Goal: Task Accomplishment & Management: Manage account settings

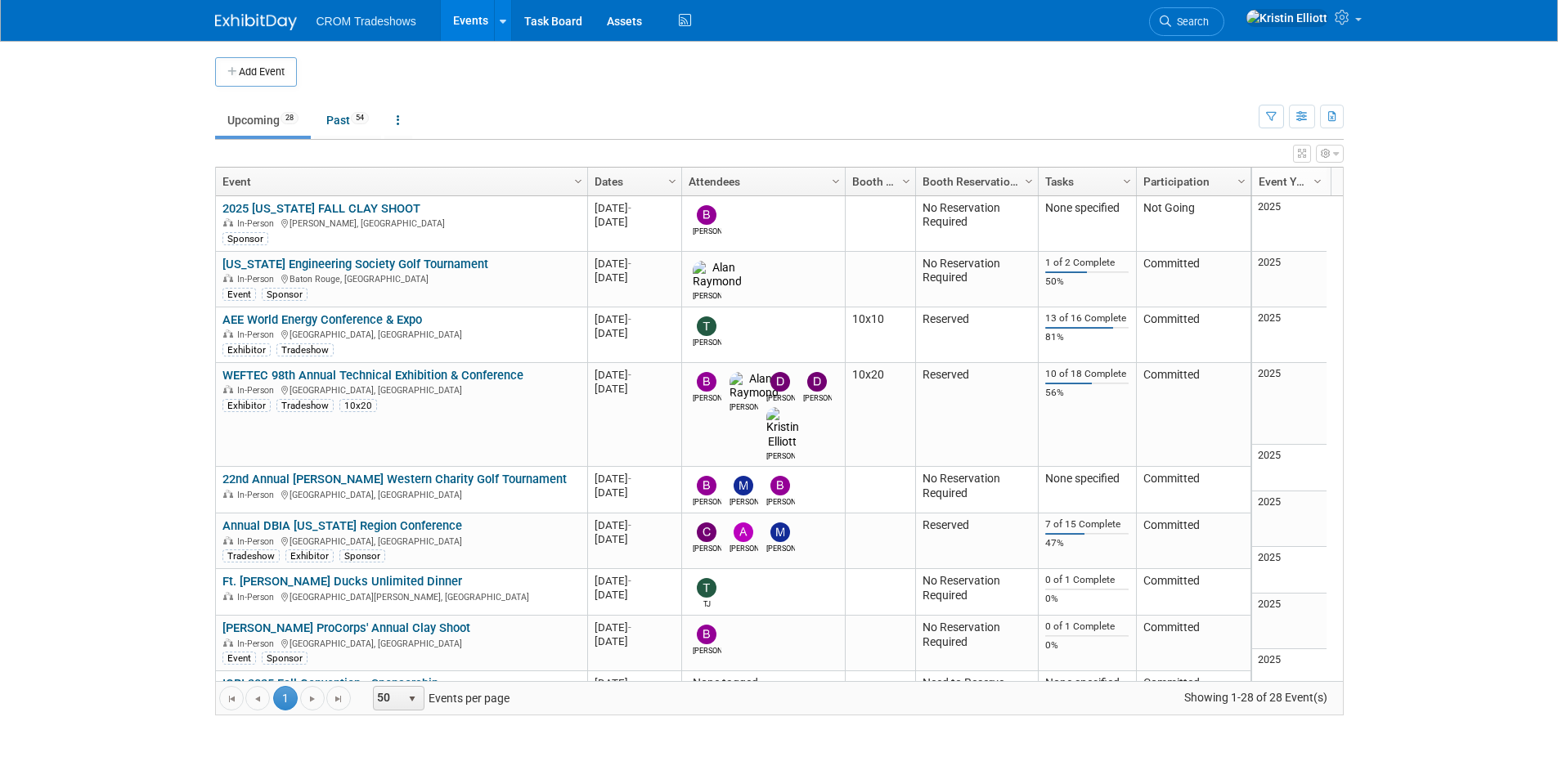
click at [145, 421] on body "CROM Tradeshows Events Add Event Bulk Upload Events Shareable Event Boards Rece…" at bounding box center [779, 392] width 1558 height 784
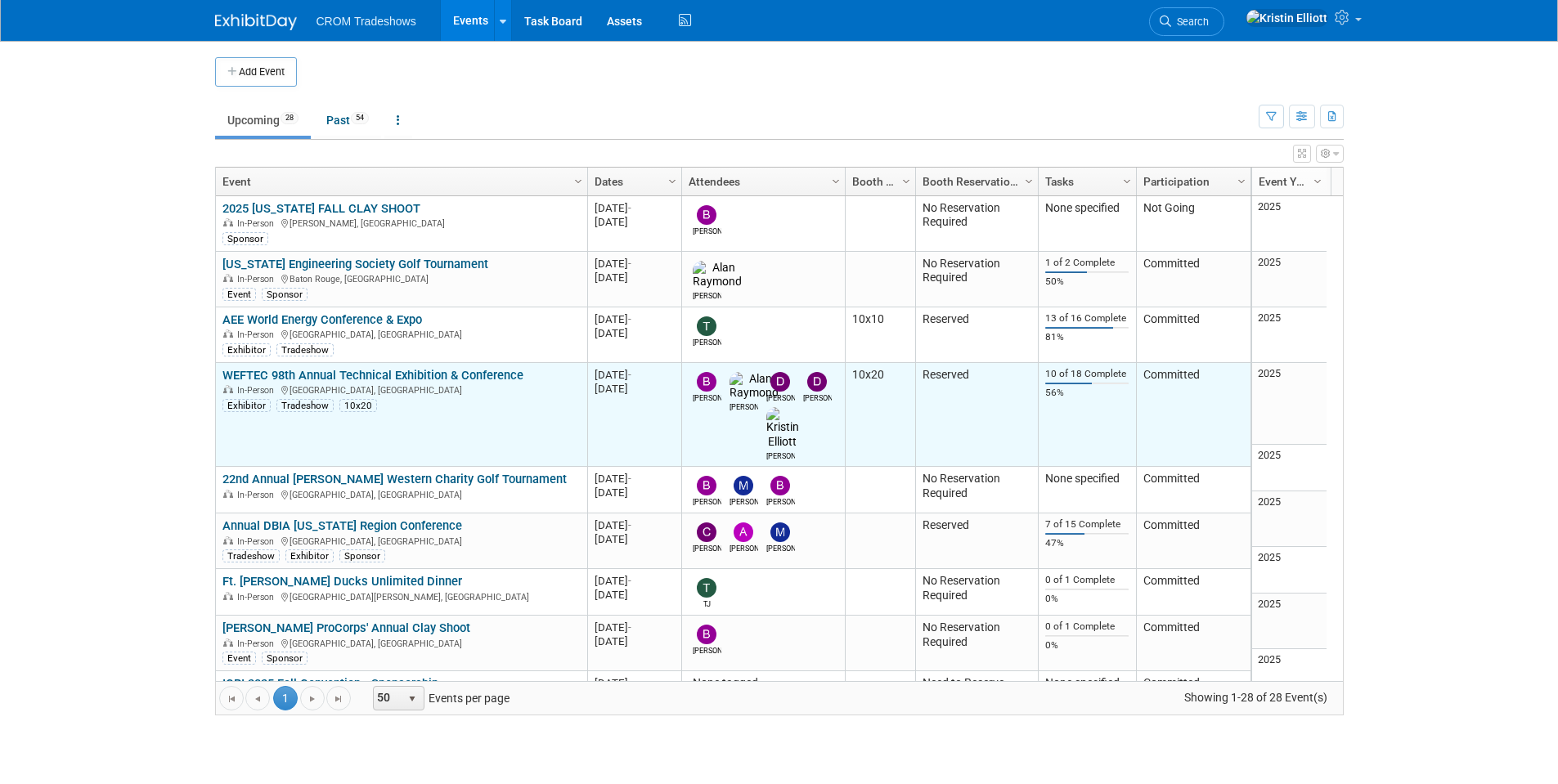
click at [312, 377] on link "WEFTEC 98th Annual Technical Exhibition & Conference" at bounding box center [373, 375] width 301 height 15
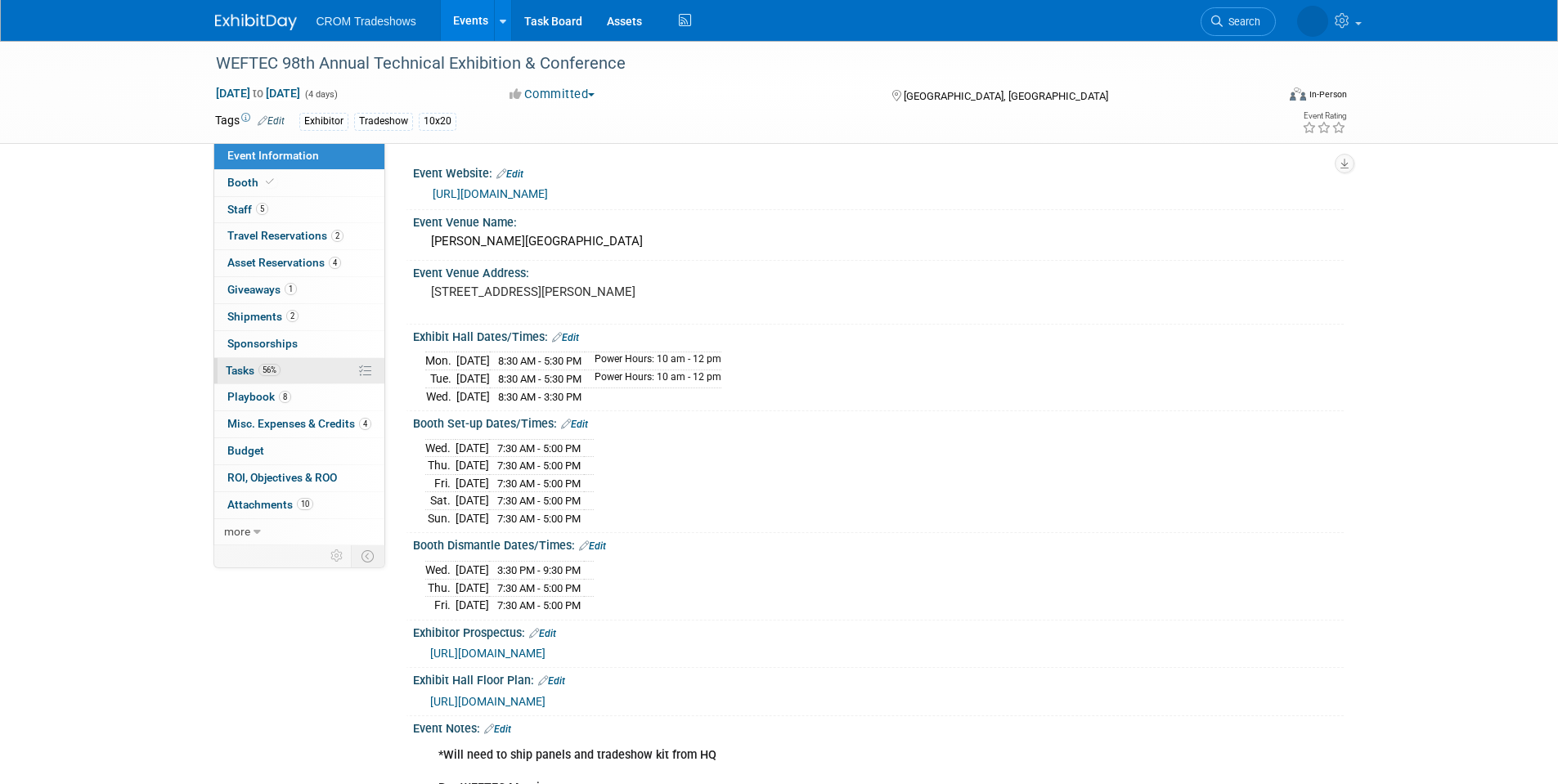
click at [282, 369] on link "56% Tasks 56%" at bounding box center [299, 371] width 170 height 26
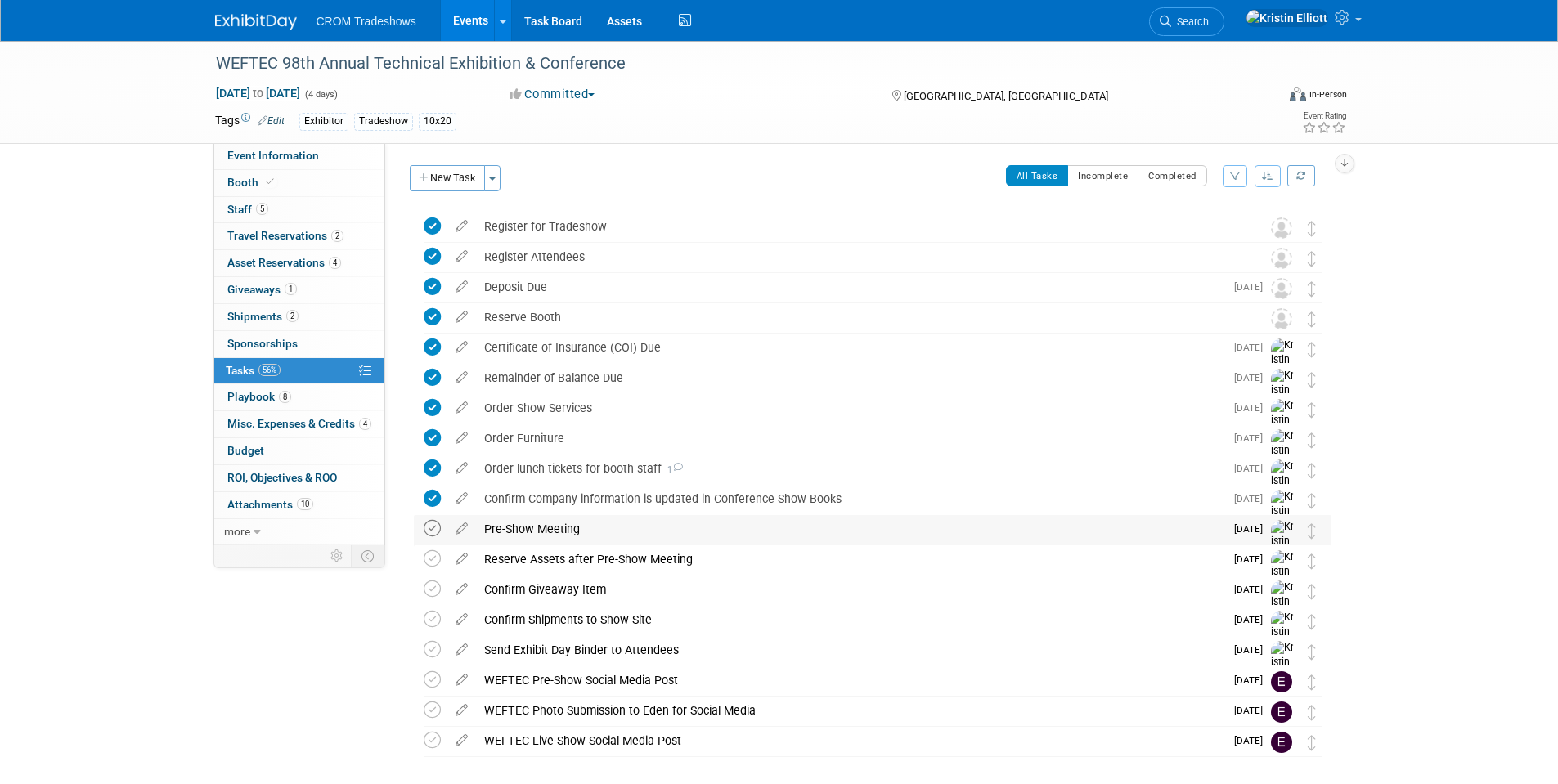
click at [424, 525] on icon at bounding box center [432, 529] width 18 height 18
click at [430, 564] on icon at bounding box center [432, 559] width 18 height 18
click at [438, 588] on icon at bounding box center [432, 589] width 18 height 18
click at [437, 622] on icon at bounding box center [432, 619] width 18 height 18
click at [477, 19] on link "Events" at bounding box center [470, 20] width 59 height 41
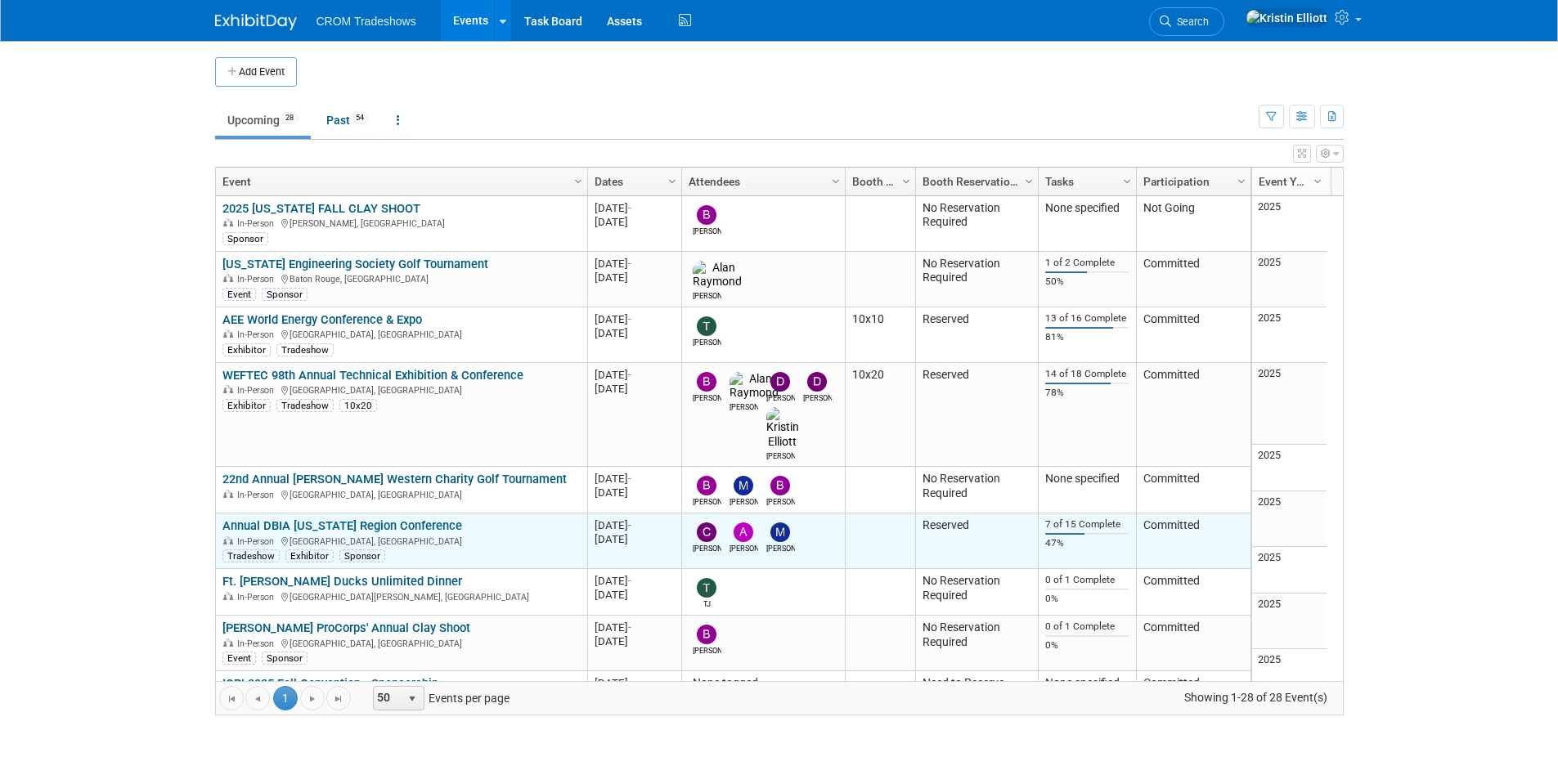
click at [317, 518] on link "Annual DBIA [US_STATE] Region Conference" at bounding box center [342, 526] width 240 height 15
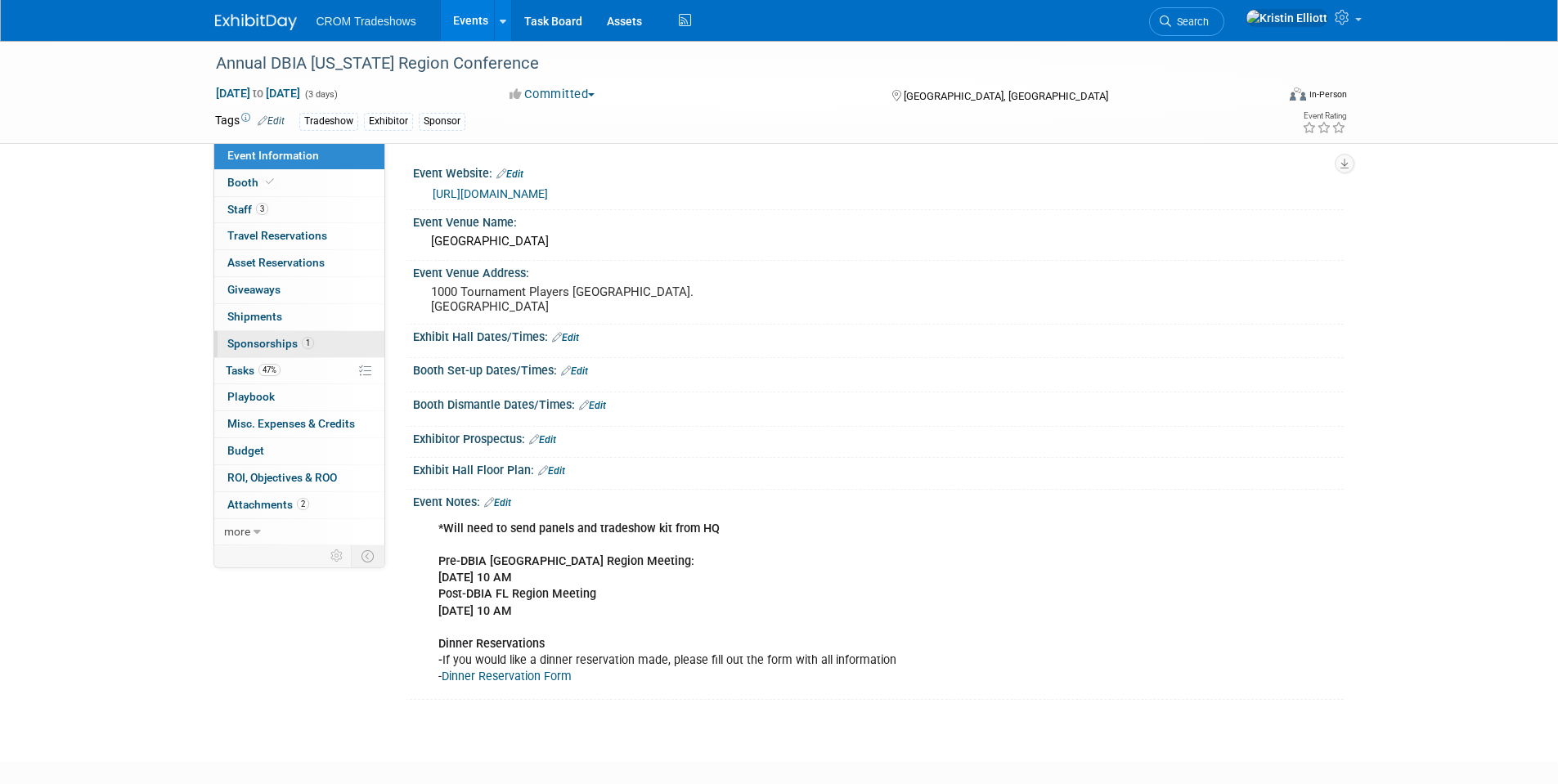
click at [281, 344] on span "Sponsorships 1" at bounding box center [271, 343] width 87 height 13
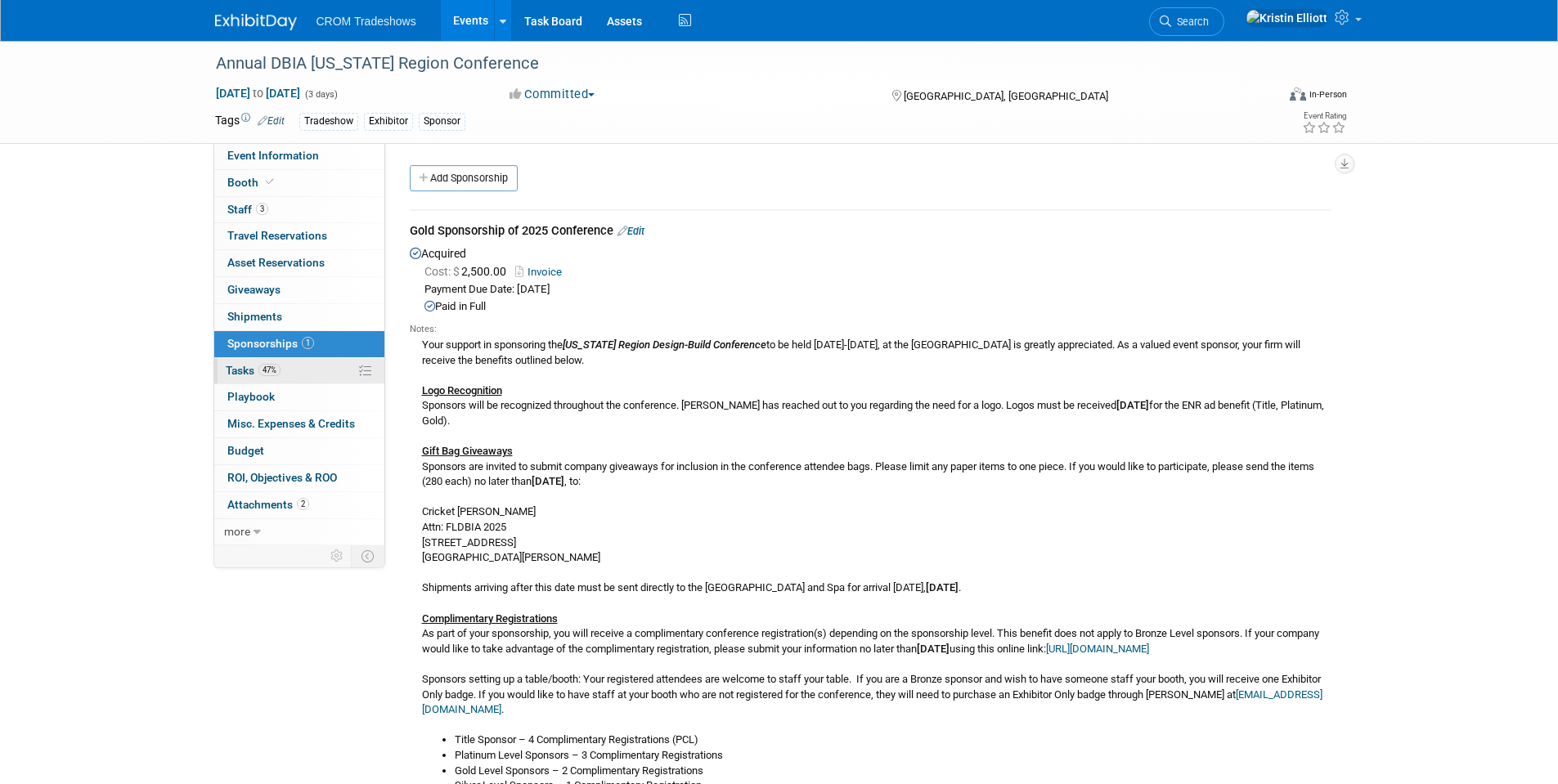
click at [275, 377] on link "47% Tasks 47%" at bounding box center [299, 371] width 170 height 26
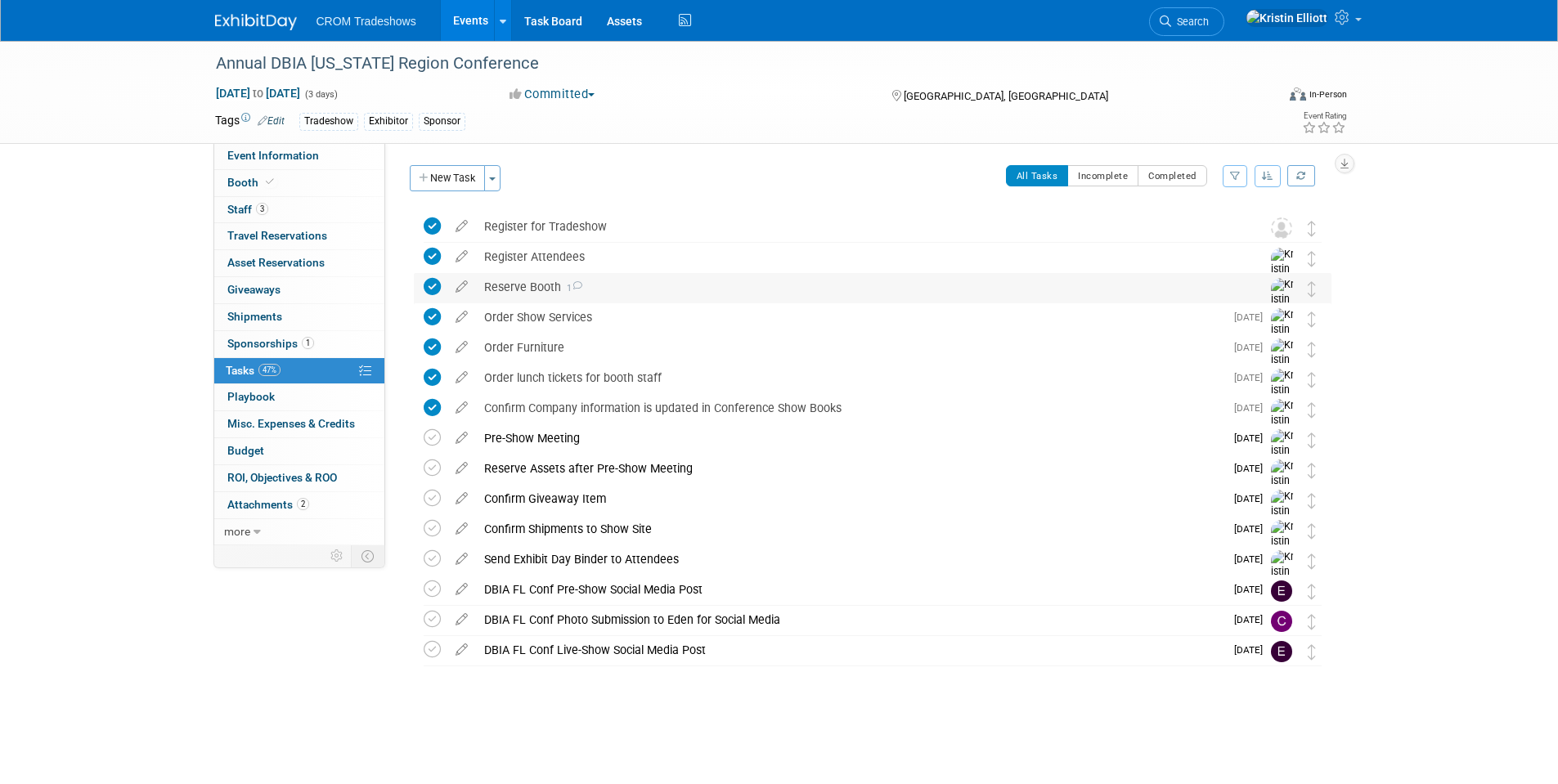
click at [561, 290] on div "Reserve Booth 1" at bounding box center [857, 286] width 762 height 28
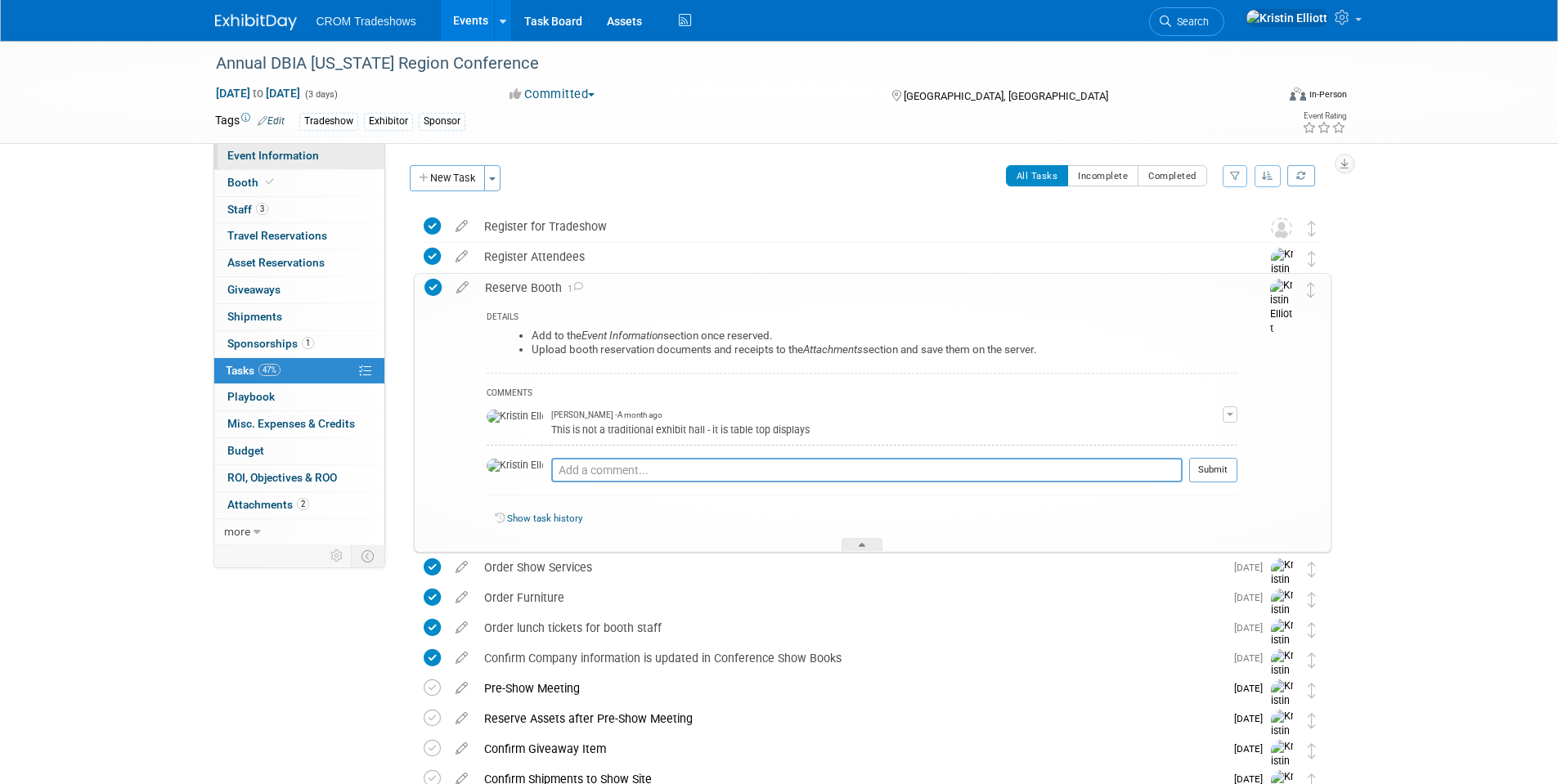
click at [284, 159] on span "Event Information" at bounding box center [273, 155] width 92 height 13
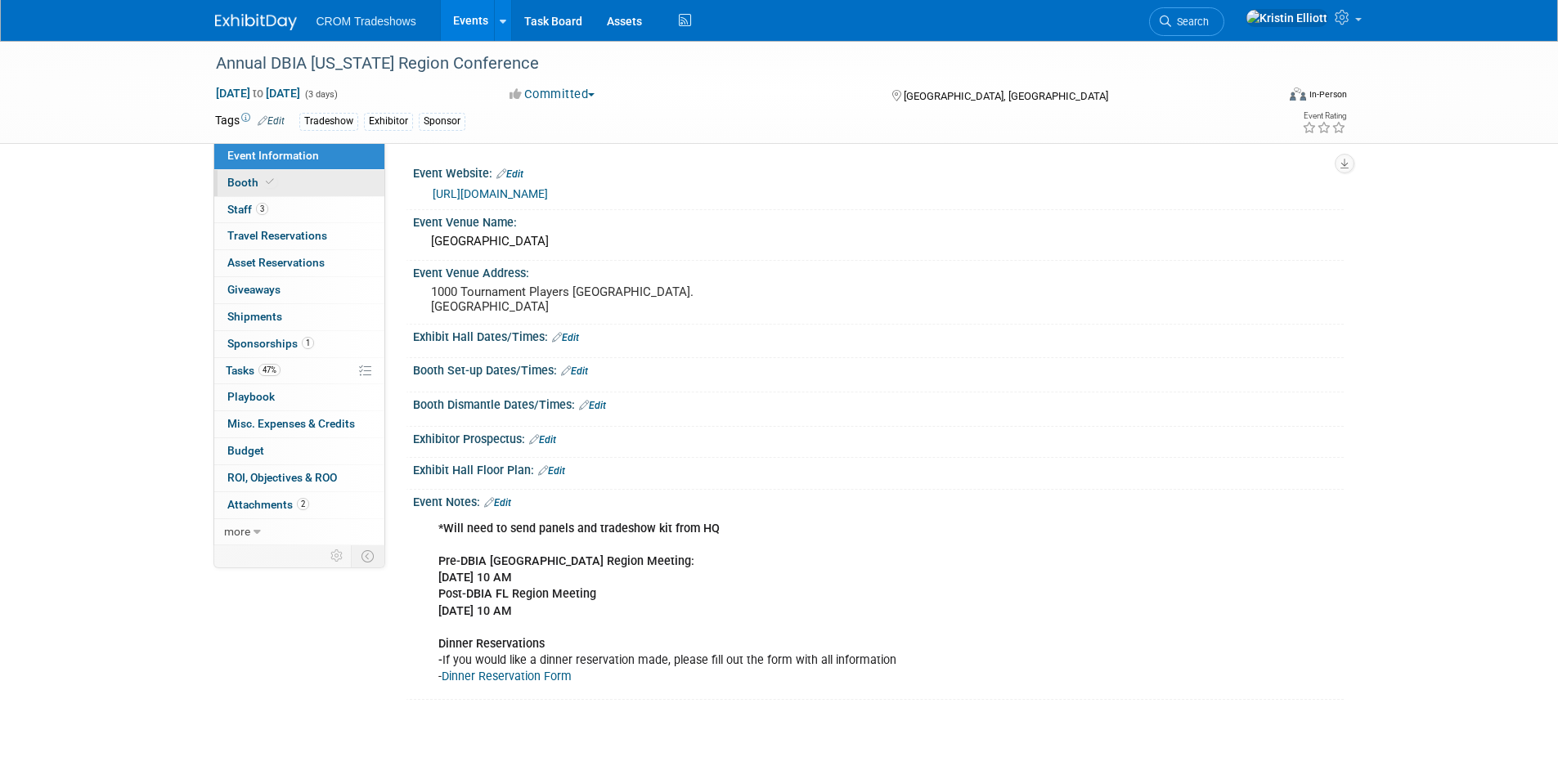
click at [307, 186] on link "Booth" at bounding box center [299, 183] width 170 height 26
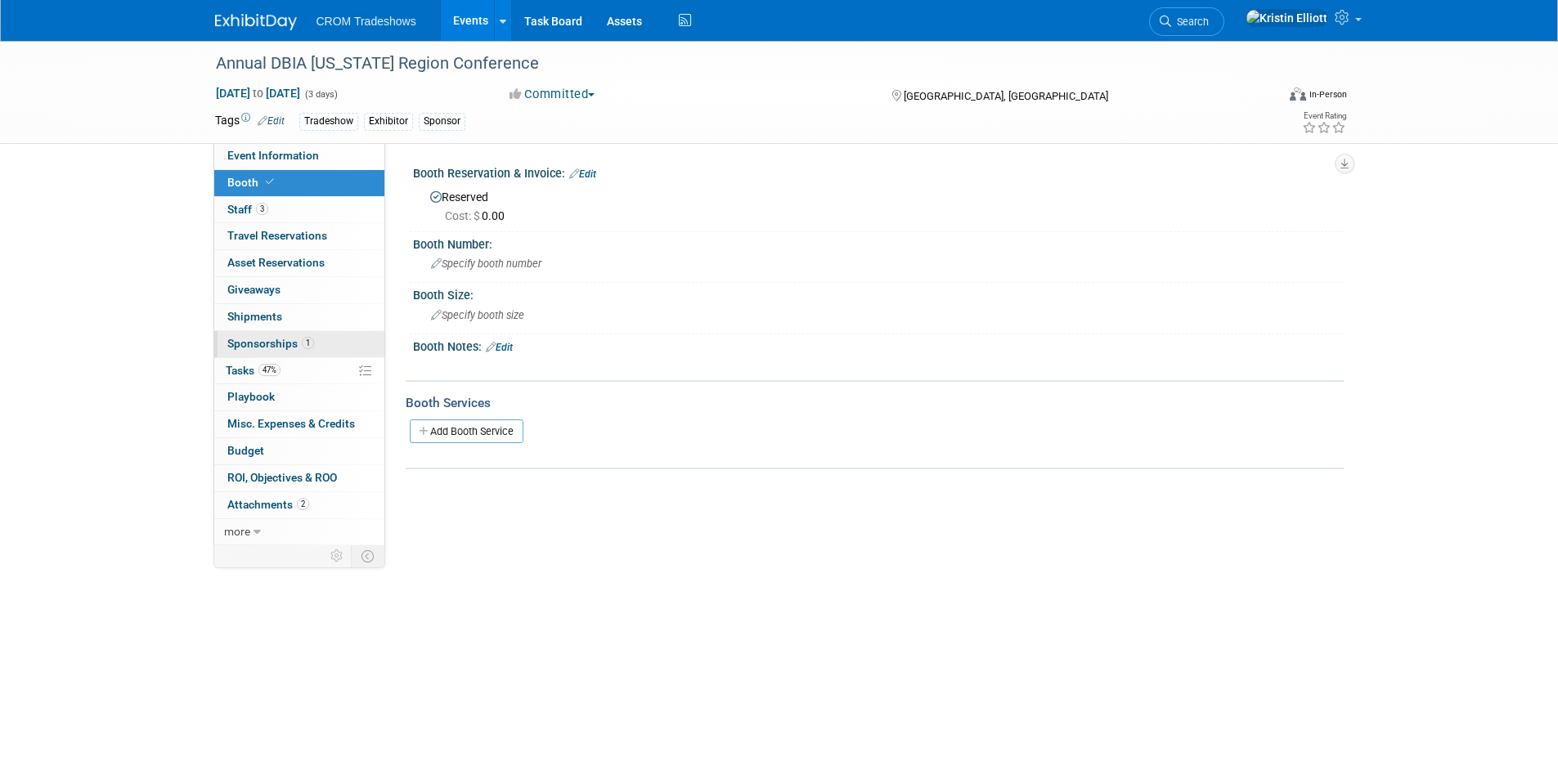
click at [270, 343] on span "Sponsorships 1" at bounding box center [271, 343] width 87 height 13
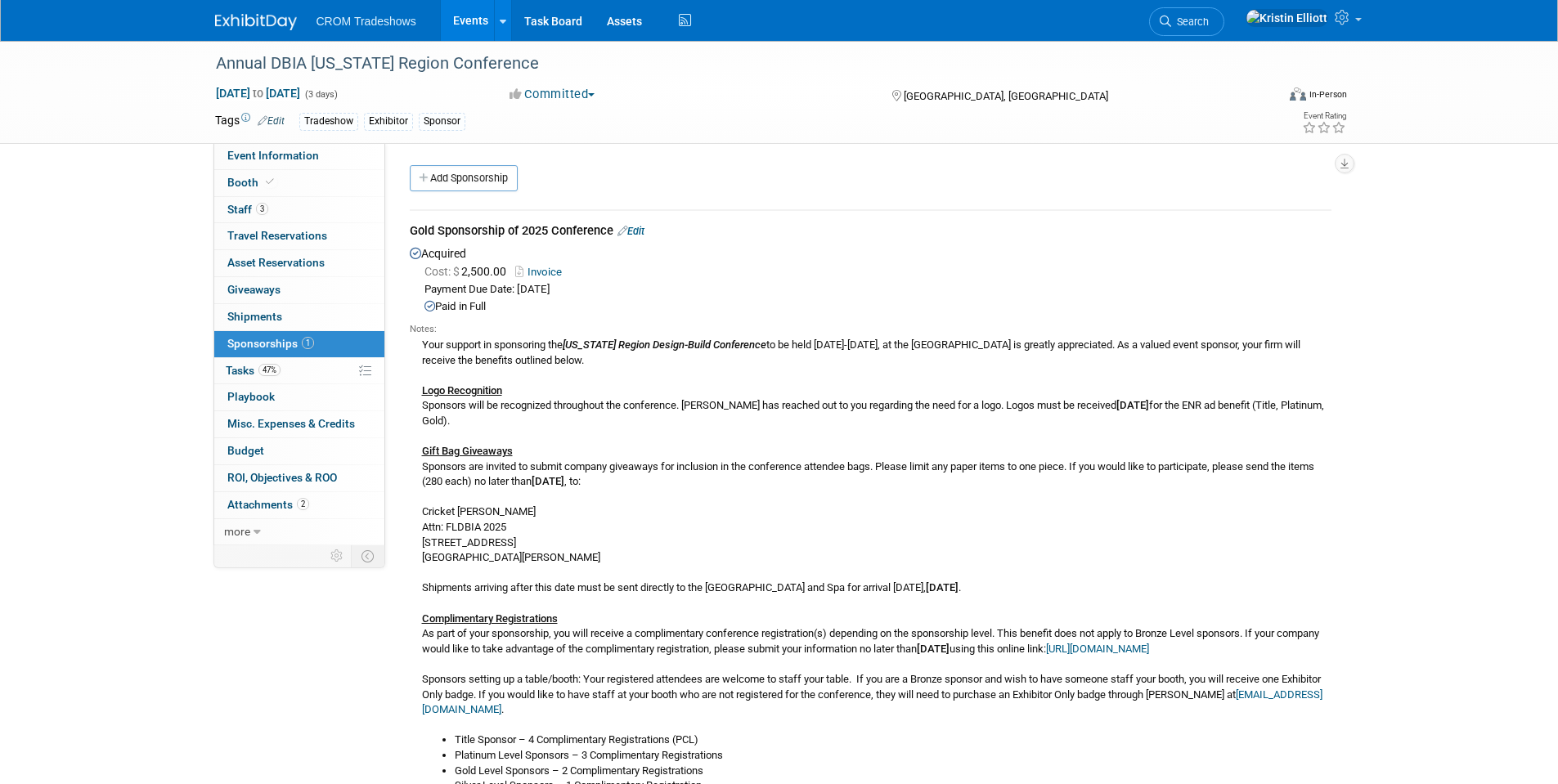
drag, startPoint x: 638, startPoint y: 482, endPoint x: 608, endPoint y: 479, distance: 30.1
click at [608, 479] on div "Your support in sponsoring the Florida Region Design-Build Conference to be hel…" at bounding box center [870, 736] width 921 height 800
click at [538, 554] on div "Your support in sponsoring the Florida Region Design-Build Conference to be hel…" at bounding box center [870, 736] width 921 height 800
drag, startPoint x: 612, startPoint y: 477, endPoint x: 537, endPoint y: 475, distance: 75.0
click at [537, 475] on div "Your support in sponsoring the Florida Region Design-Build Conference to be hel…" at bounding box center [870, 736] width 921 height 800
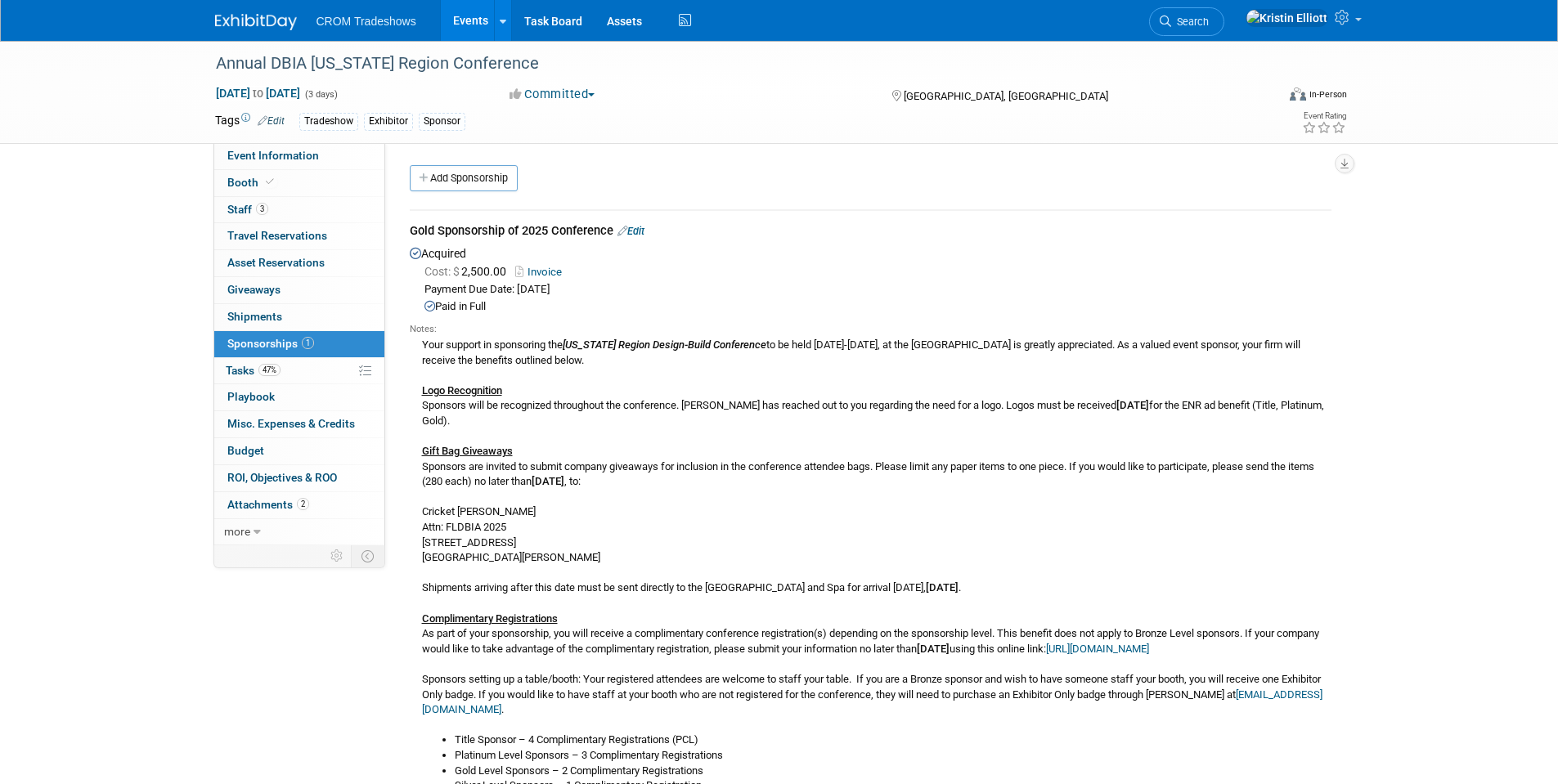
click at [545, 511] on div "Your support in sponsoring the Florida Region Design-Build Conference to be hel…" at bounding box center [870, 736] width 921 height 800
click at [1340, 19] on icon at bounding box center [1344, 18] width 19 height 15
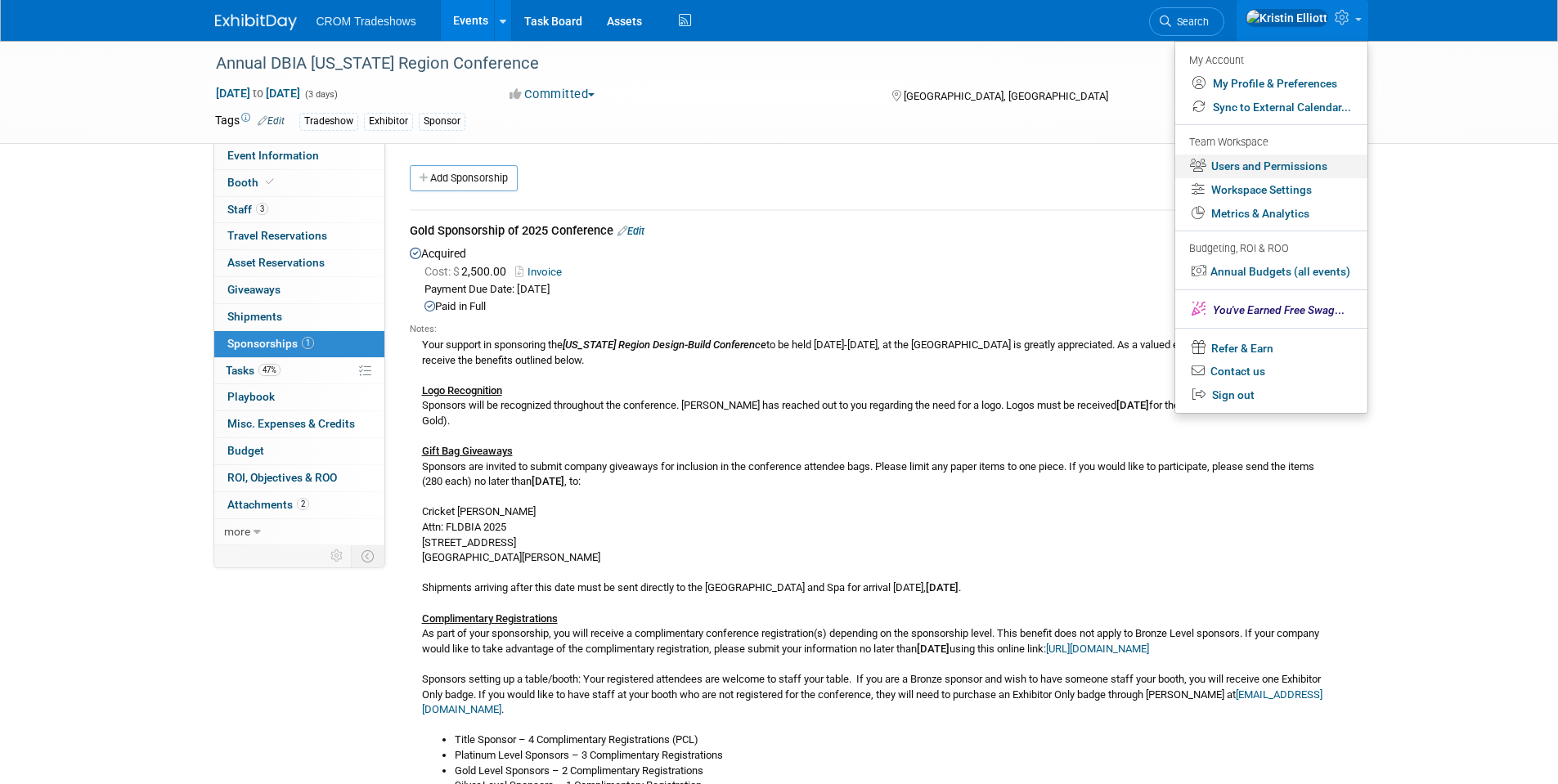
click at [1267, 162] on link "Users and Permissions" at bounding box center [1271, 166] width 192 height 23
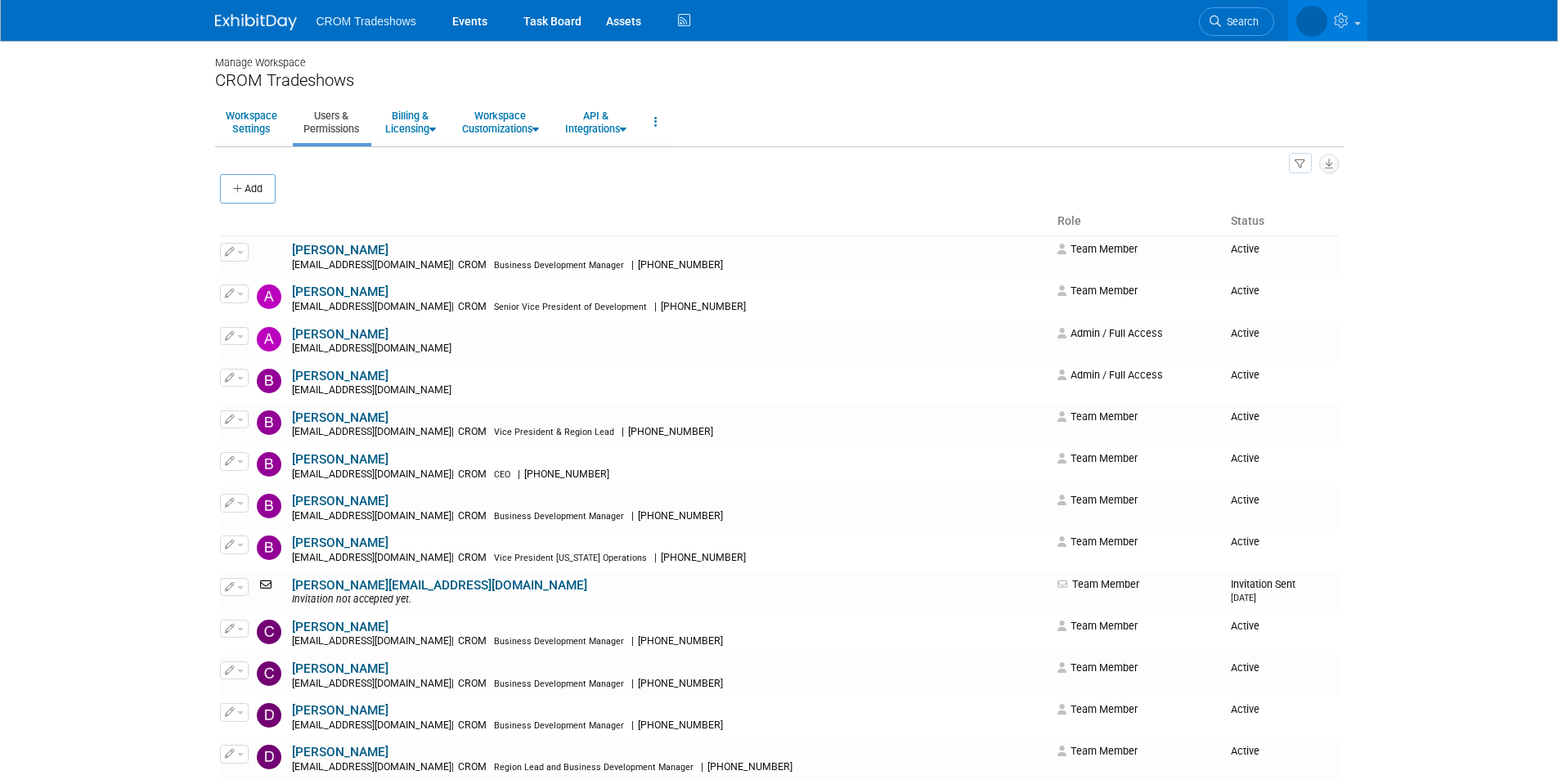
drag, startPoint x: 761, startPoint y: 183, endPoint x: 769, endPoint y: 182, distance: 8.1
click at [768, 182] on div "Add" at bounding box center [779, 190] width 1119 height 34
click at [800, 175] on div "Add" at bounding box center [779, 190] width 1119 height 34
click at [772, 202] on div "Add" at bounding box center [779, 190] width 1119 height 34
click at [754, 193] on div "Add" at bounding box center [779, 190] width 1119 height 34
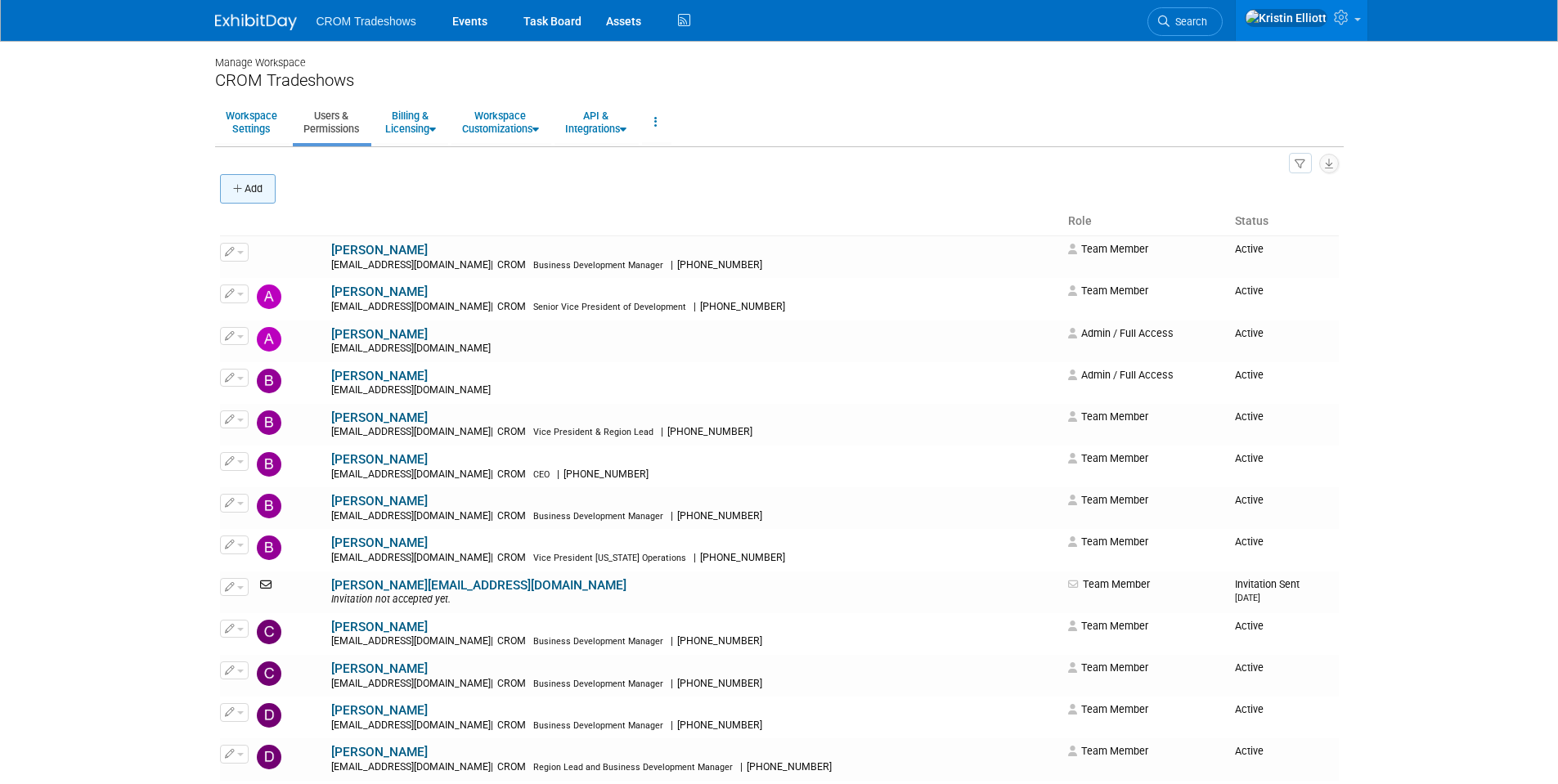
click at [234, 187] on icon "button" at bounding box center [239, 189] width 12 height 11
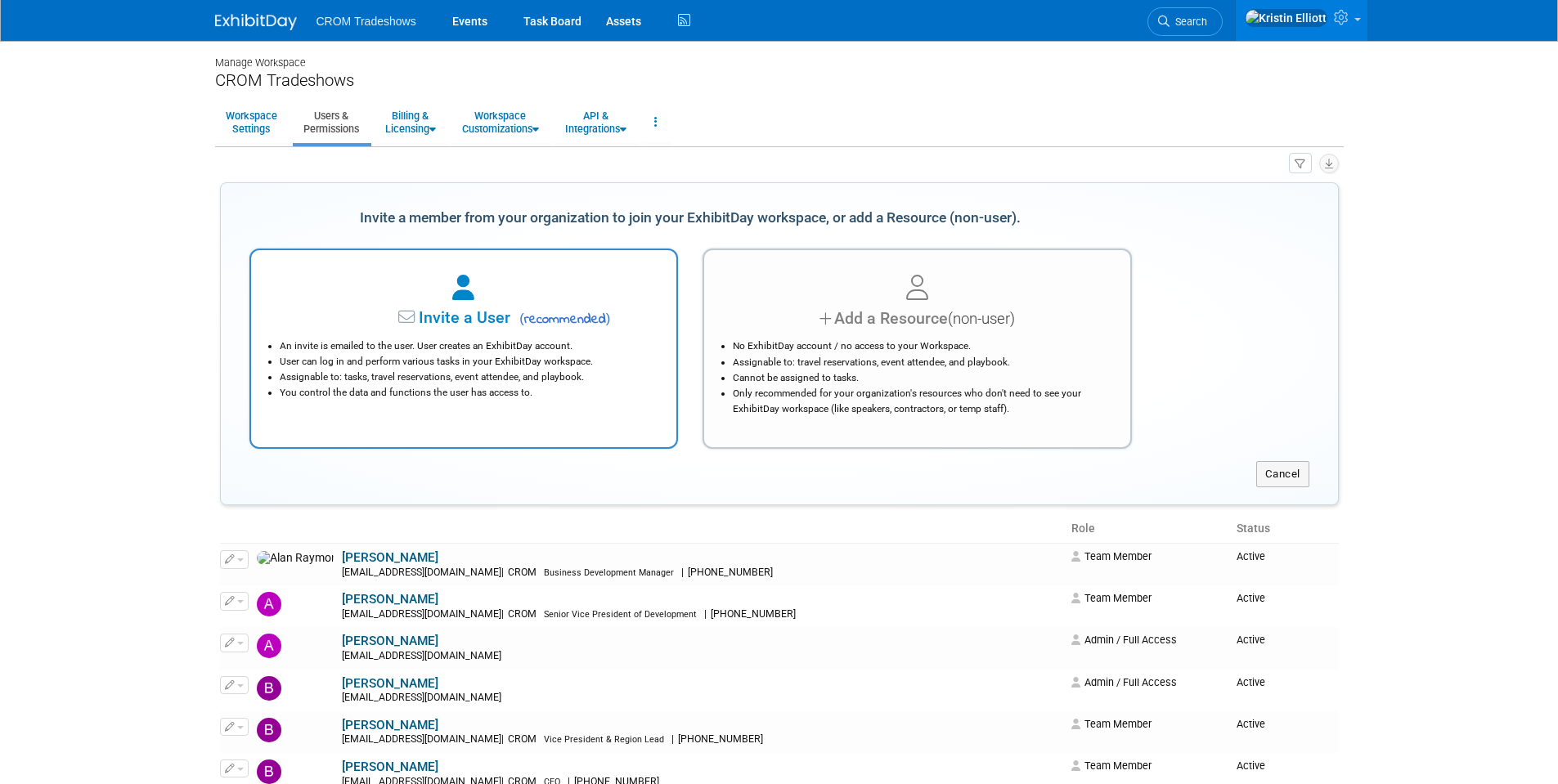
click at [444, 291] on div at bounding box center [464, 288] width 385 height 36
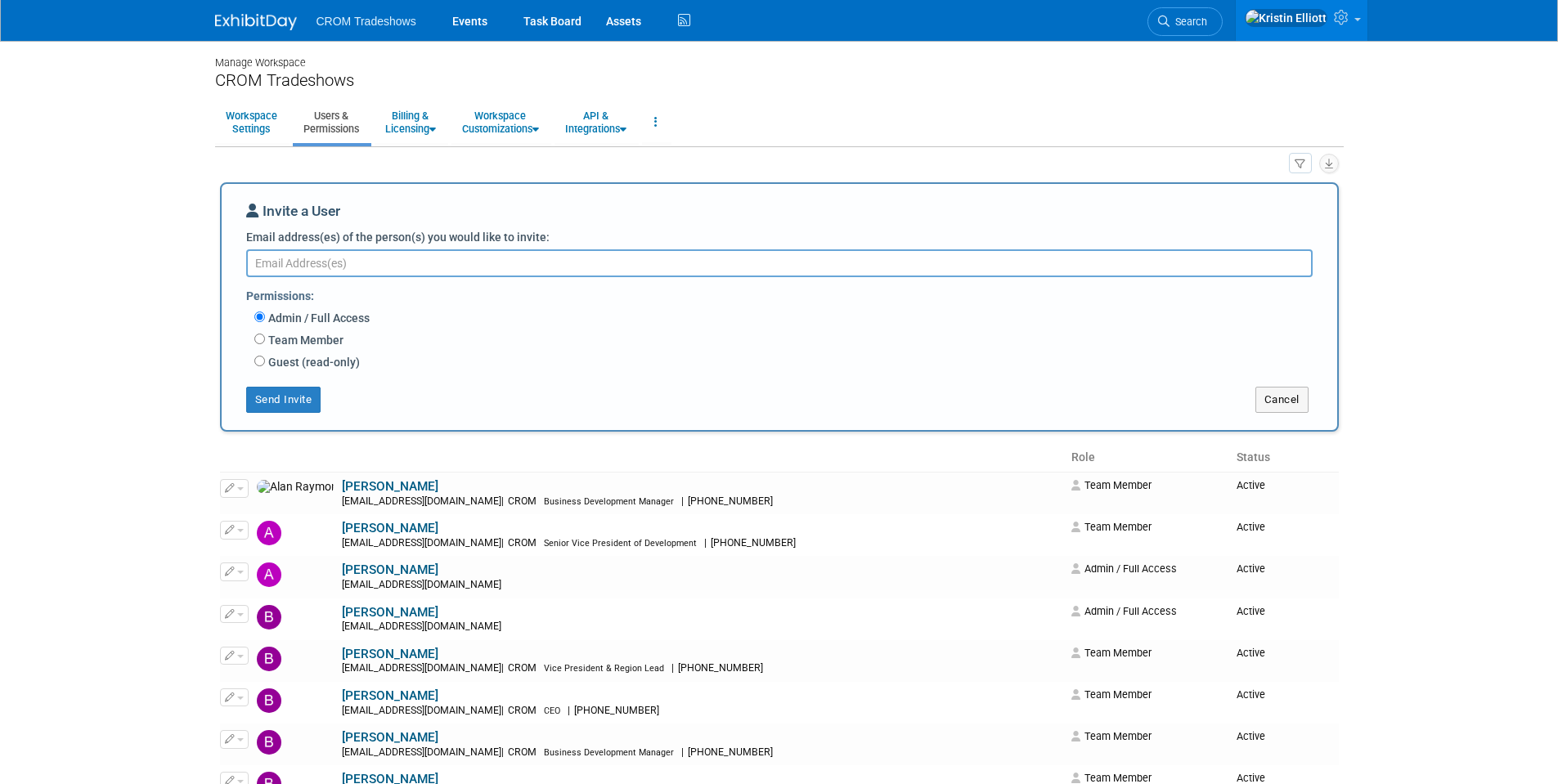
click at [413, 264] on textarea "Email address(es) of the person(s) you would like to invite:" at bounding box center [779, 263] width 1066 height 28
type textarea "rmeyers@cromcorp.com"
click at [266, 339] on label "Team Member" at bounding box center [304, 340] width 79 height 17
click at [265, 339] on input "Team Member" at bounding box center [259, 338] width 11 height 11
radio input "true"
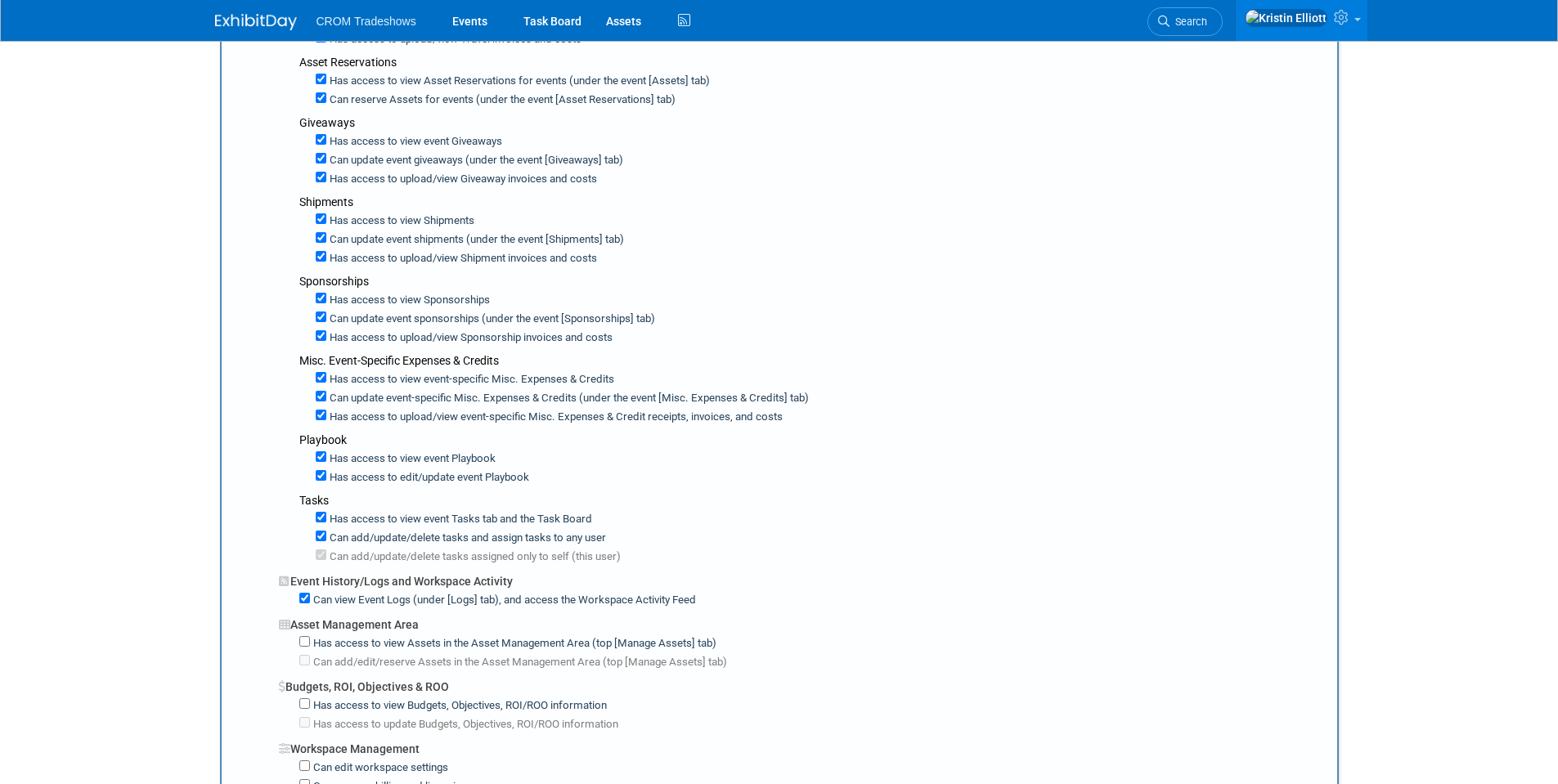
scroll to position [817, 0]
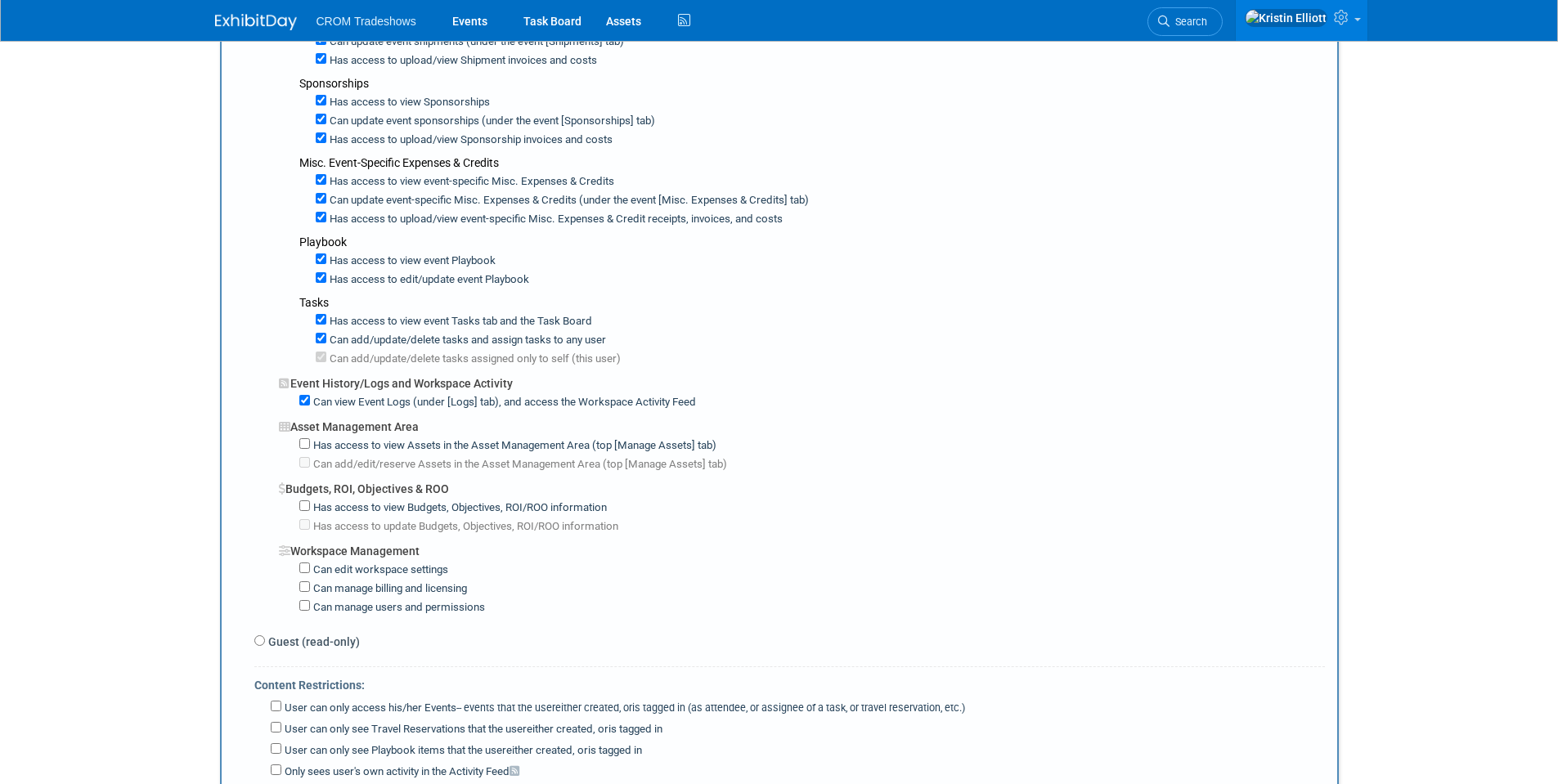
click at [311, 506] on label "Has access to view Budgets, Objectives, ROI/ROO information" at bounding box center [458, 508] width 297 height 16
click at [310, 506] on input "Has access to view Budgets, Objectives, ROI/ROO information" at bounding box center [304, 505] width 11 height 11
checkbox input "true"
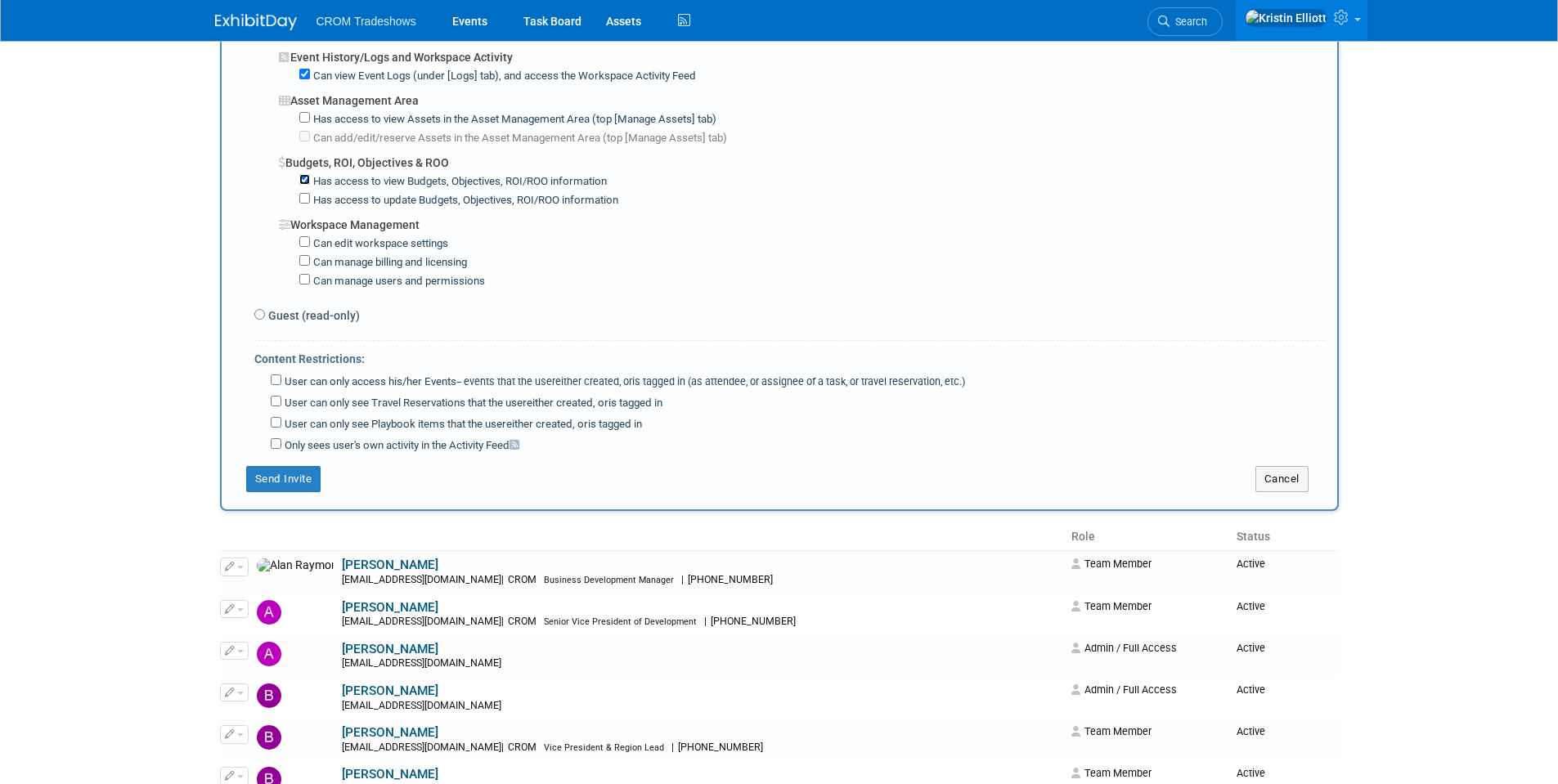
scroll to position [1144, 0]
click at [294, 483] on button "Send Invite" at bounding box center [284, 478] width 75 height 26
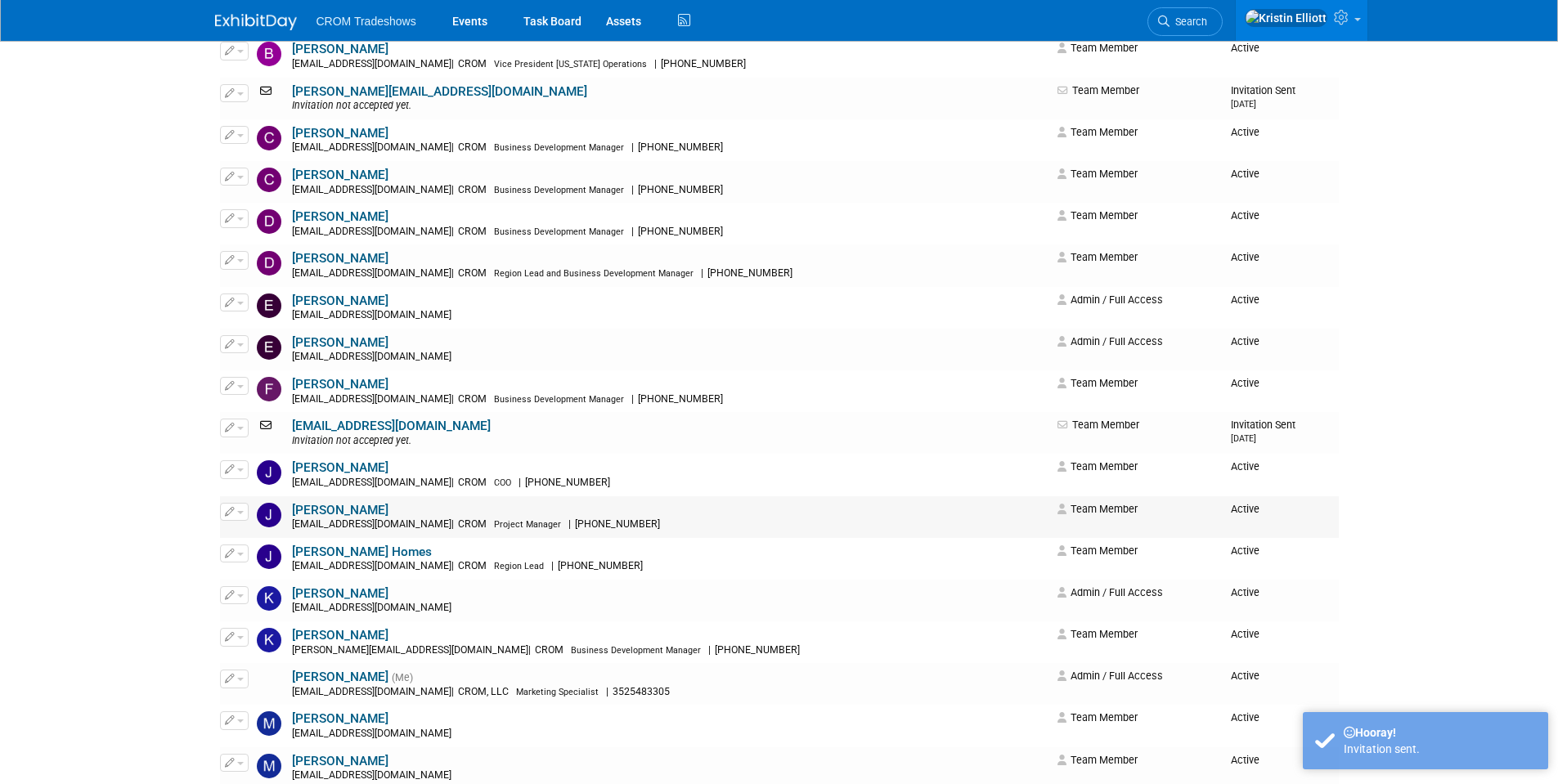
scroll to position [0, 0]
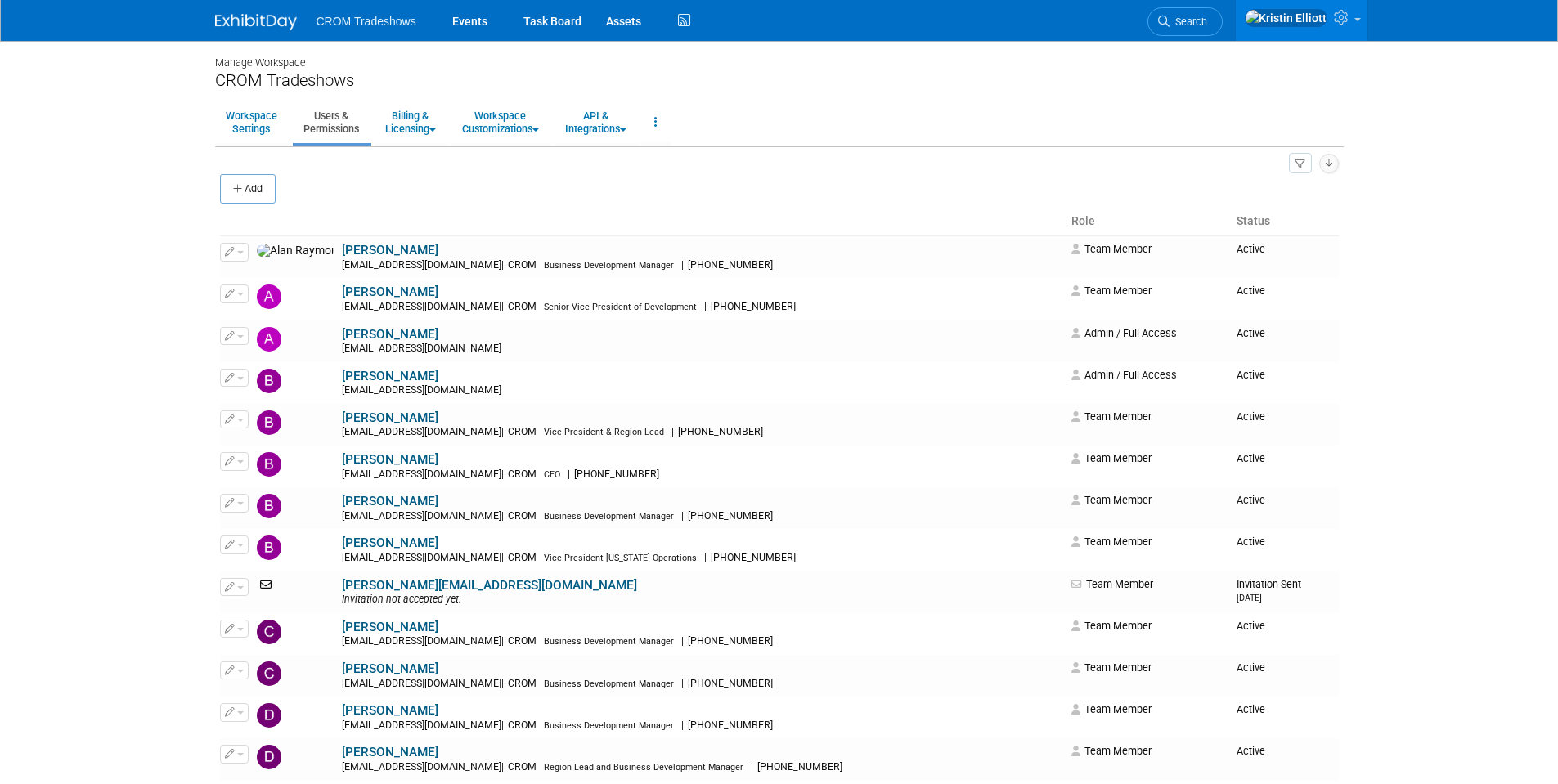
click at [97, 155] on body "CROM Tradeshows Events Task Board Assets Activity Feed" at bounding box center [779, 392] width 1558 height 784
click at [469, 19] on link "Events" at bounding box center [469, 20] width 59 height 41
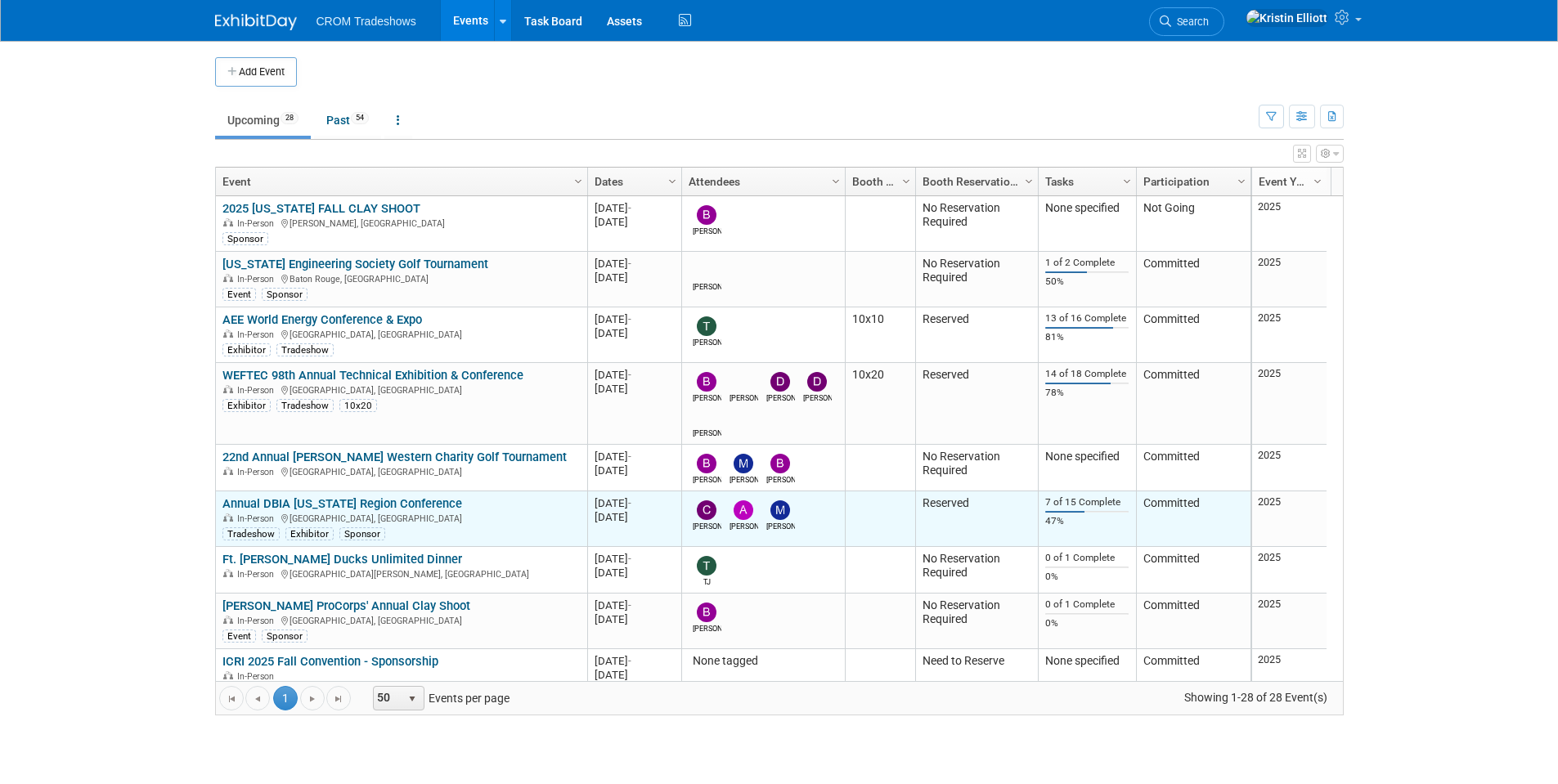
click at [316, 518] on link "Annual DBIA [US_STATE] Region Conference" at bounding box center [342, 526] width 240 height 15
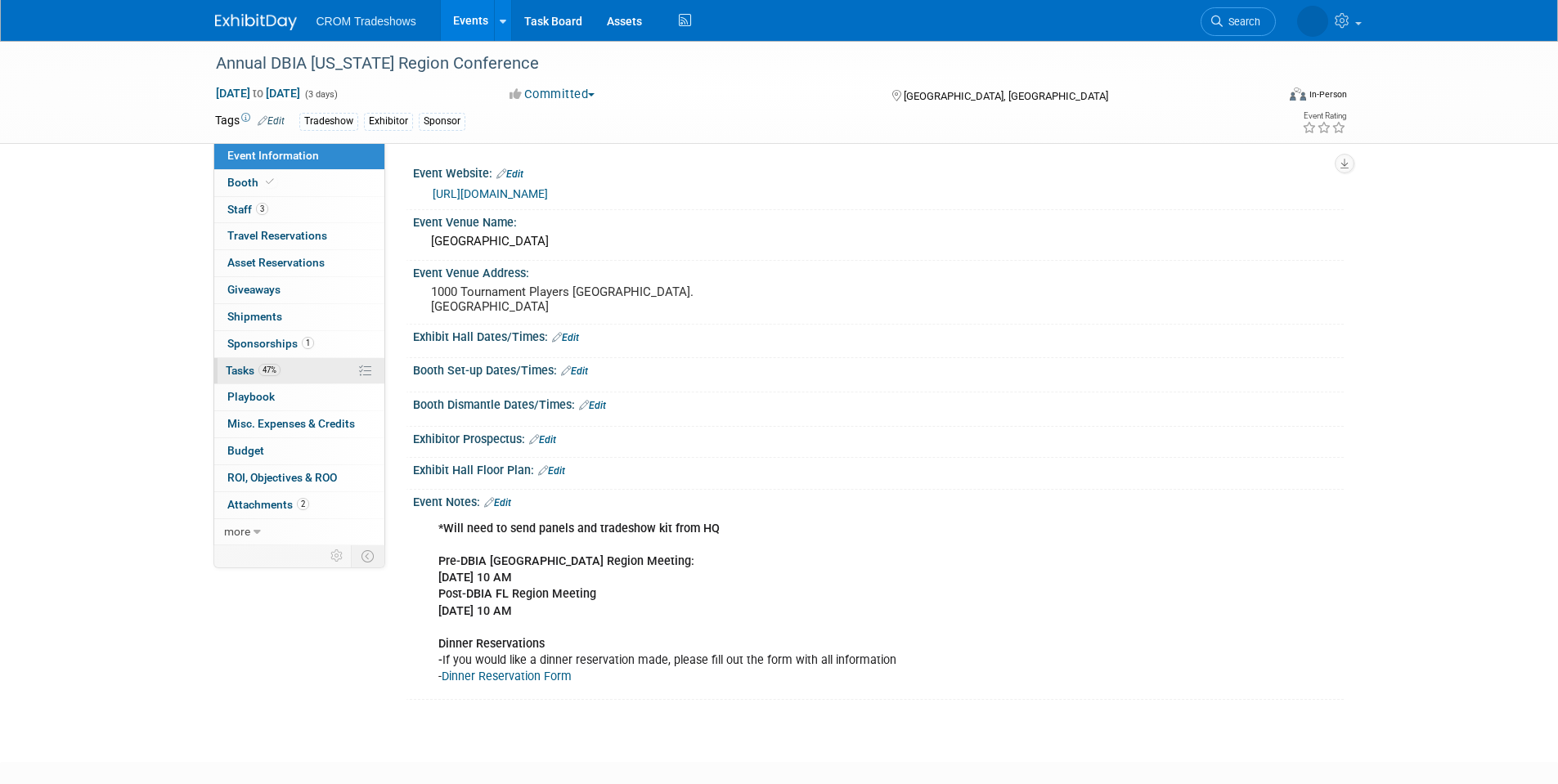
click at [262, 377] on link "47% Tasks 47%" at bounding box center [299, 371] width 170 height 26
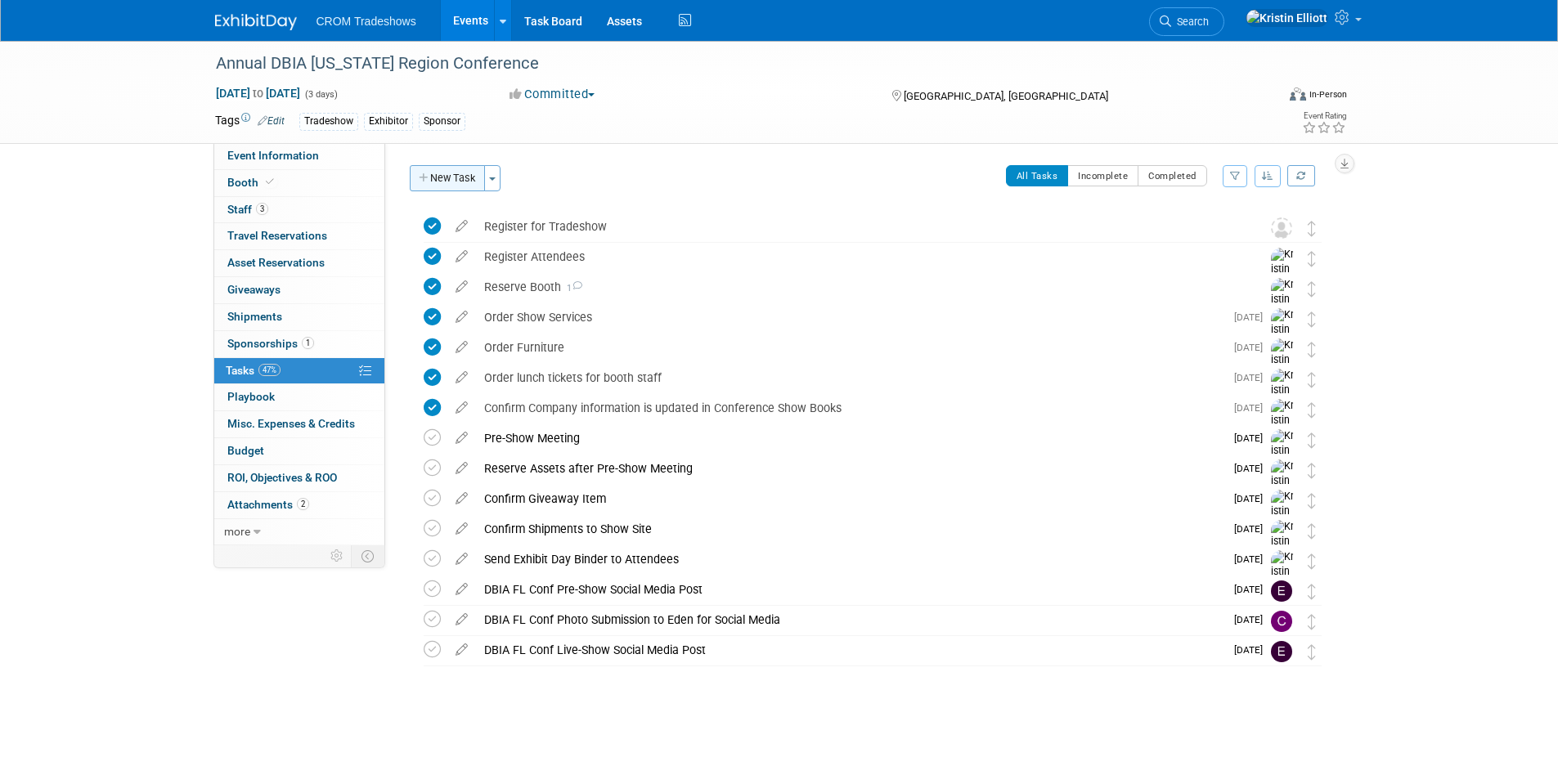
click at [445, 188] on button "New Task" at bounding box center [447, 178] width 75 height 26
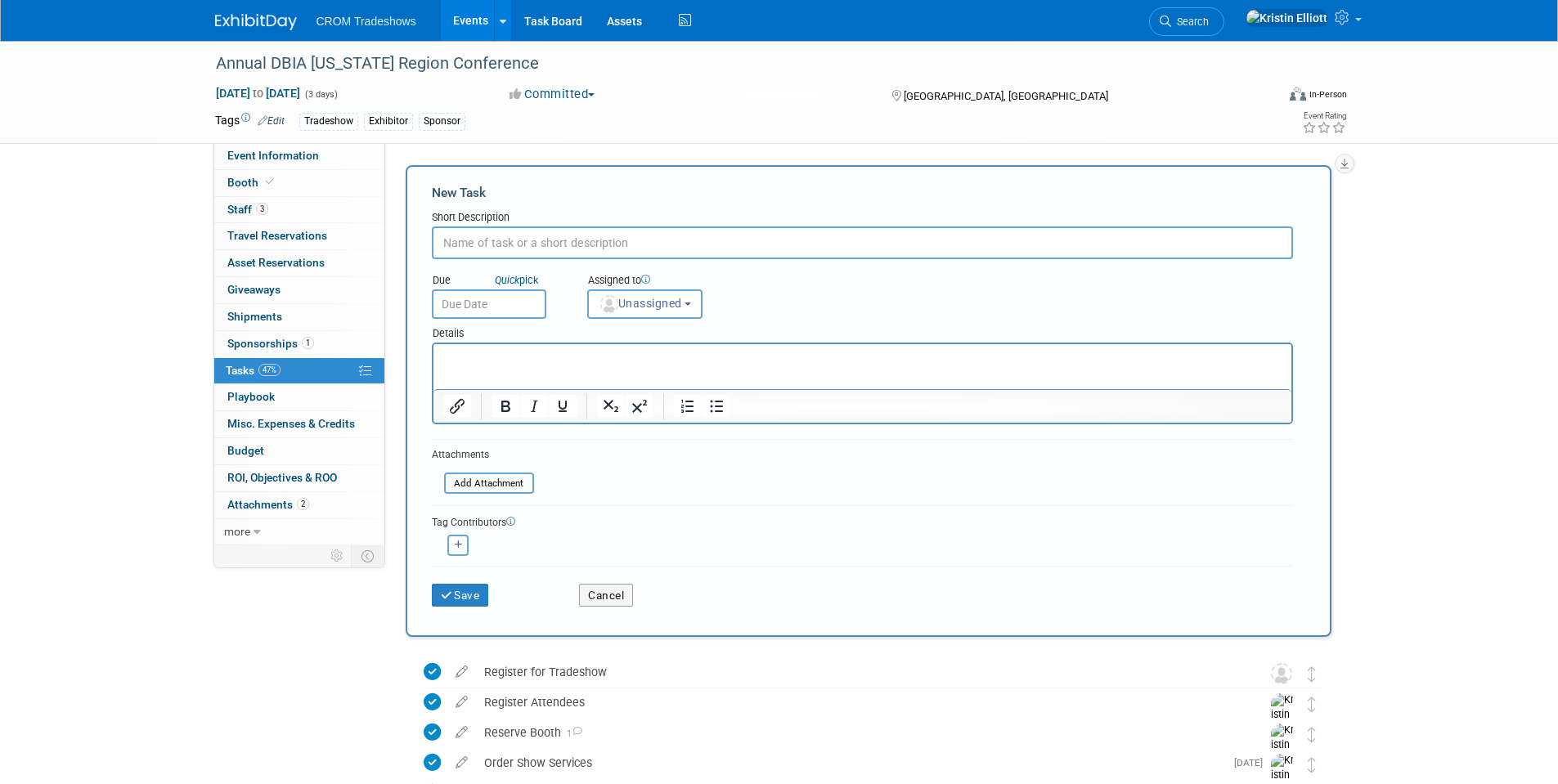
click at [491, 236] on input "text" at bounding box center [862, 242] width 861 height 33
click at [481, 235] on input "text" at bounding box center [862, 242] width 861 height 33
type input "s"
type input "a"
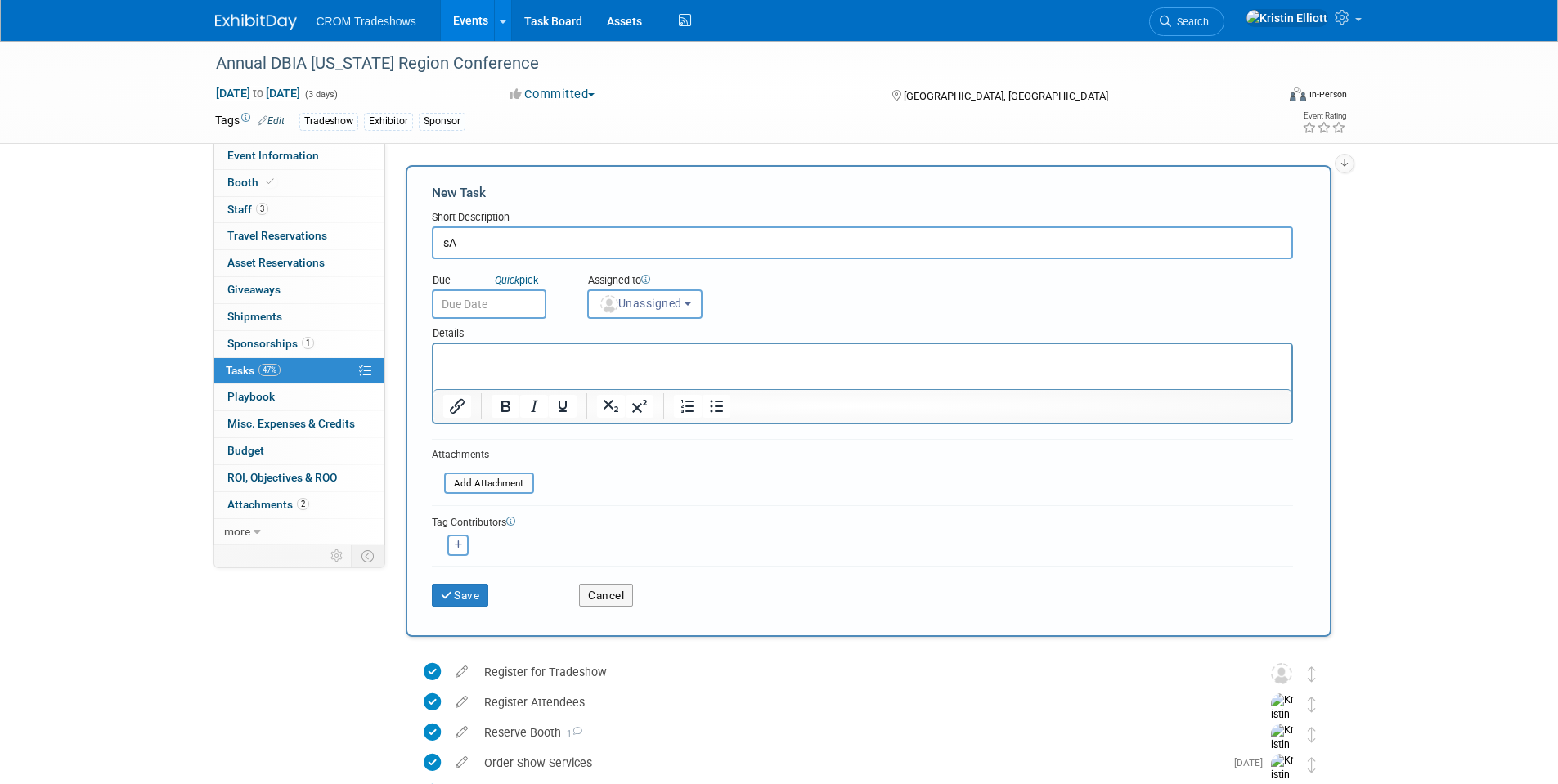
type input "s"
type input "S"
type input "a"
type input "Attendee Conference Bags items"
click at [482, 298] on input "text" at bounding box center [489, 304] width 114 height 29
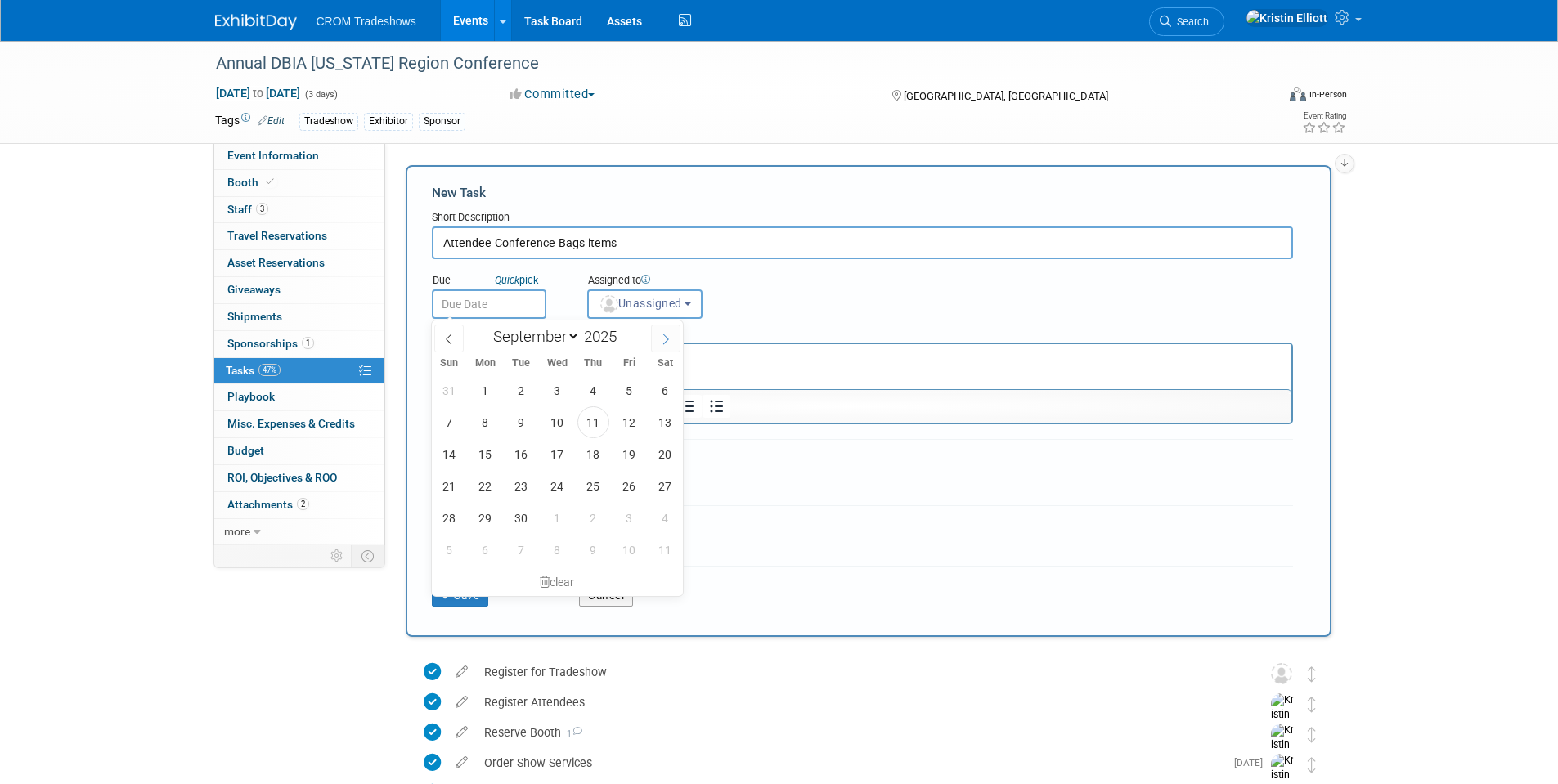
click at [671, 341] on icon at bounding box center [666, 339] width 12 height 12
select select "9"
click at [524, 427] on span "7" at bounding box center [521, 422] width 32 height 32
type input "[DATE]"
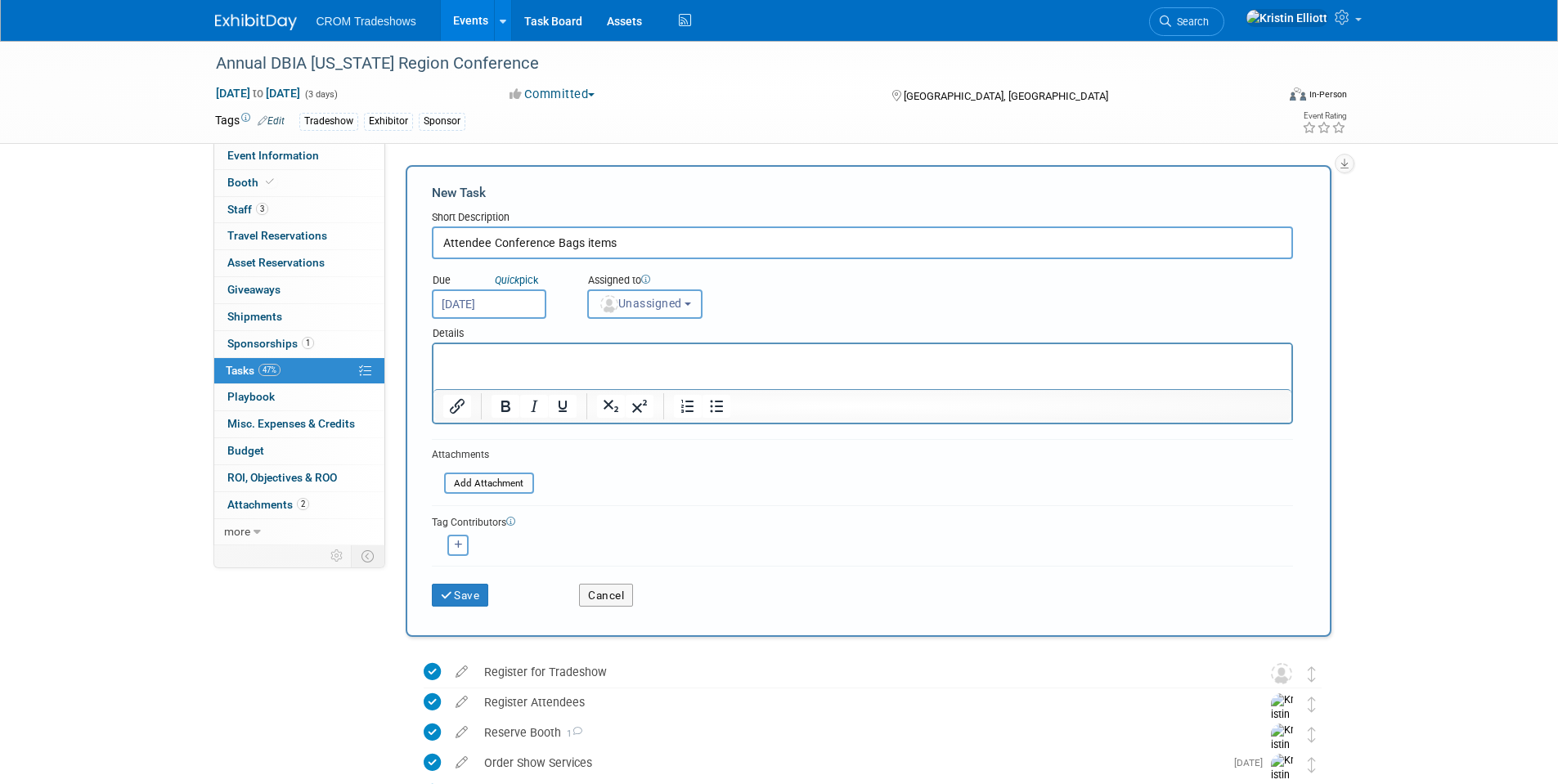
click at [661, 305] on span "Unassigned" at bounding box center [641, 303] width 84 height 13
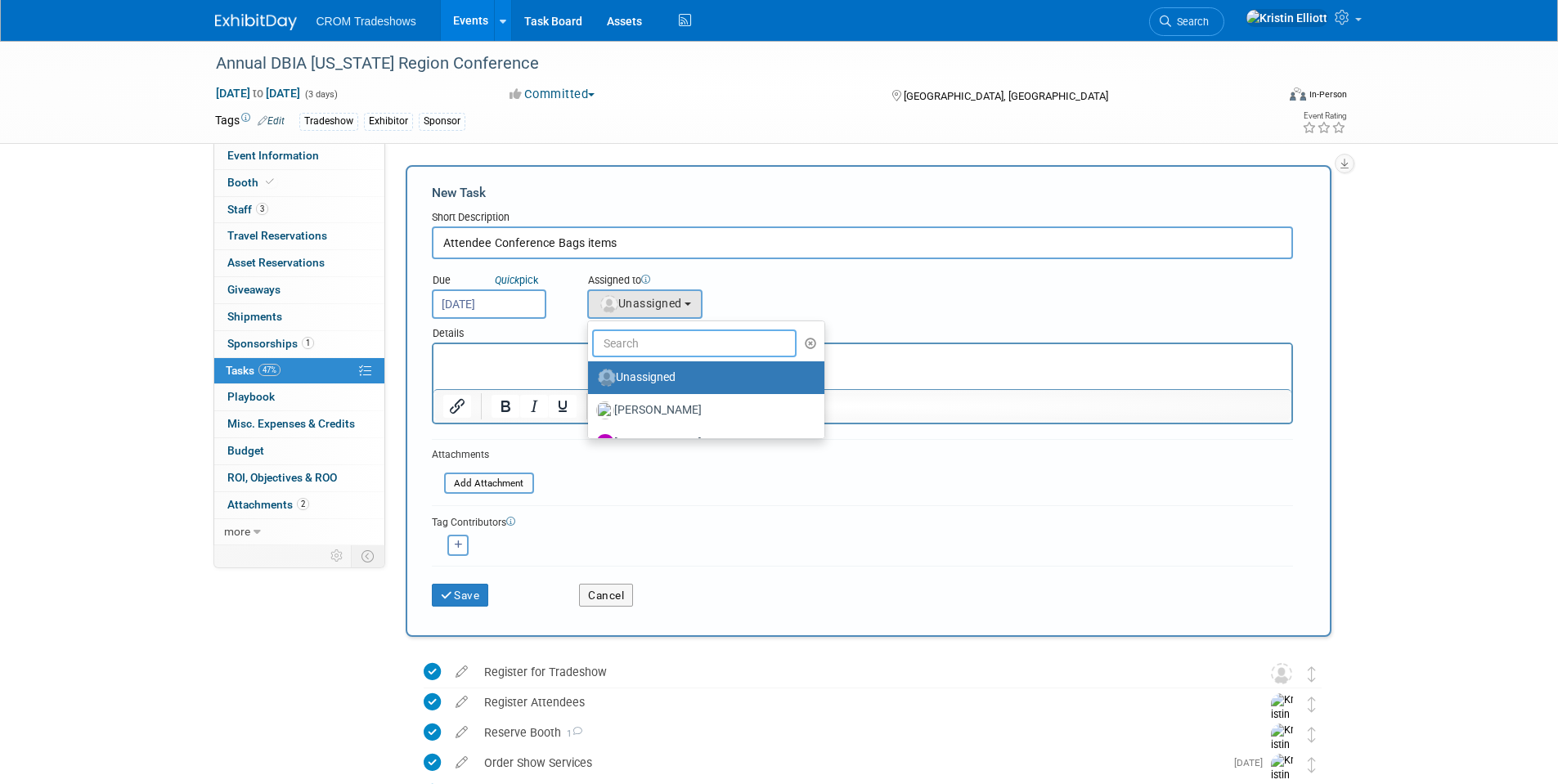
click at [651, 336] on input "text" at bounding box center [695, 342] width 206 height 28
type input "[PERSON_NAME]"
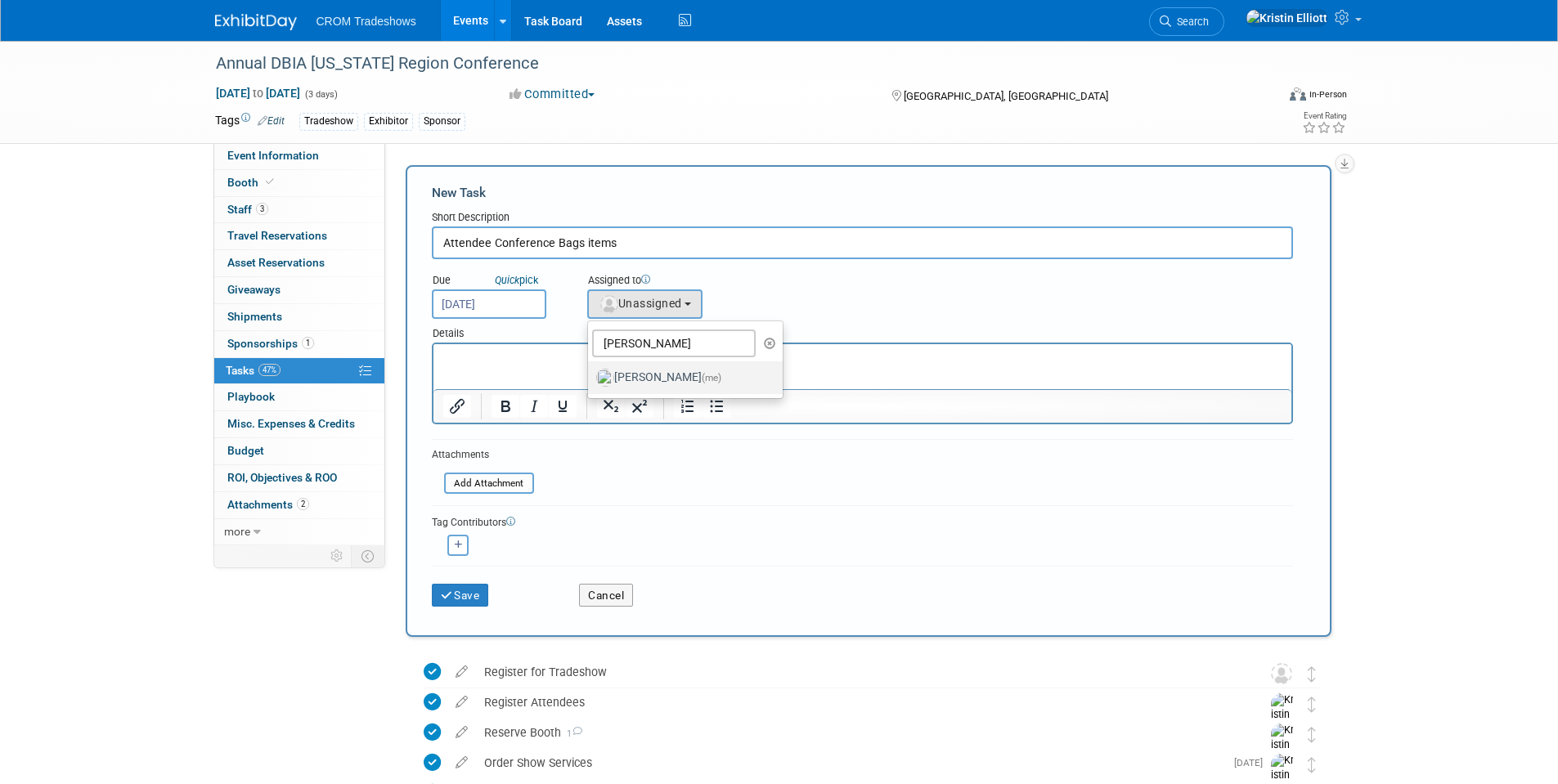
drag, startPoint x: 667, startPoint y: 381, endPoint x: 234, endPoint y: 35, distance: 554.3
click at [667, 381] on label "Kristin Elliott (me)" at bounding box center [682, 377] width 171 height 26
click at [591, 381] on input "Kristin Elliott (me)" at bounding box center [585, 375] width 11 height 11
select select "c7cb0e95-543d-4e4d-b4da-bb7f35f654a4"
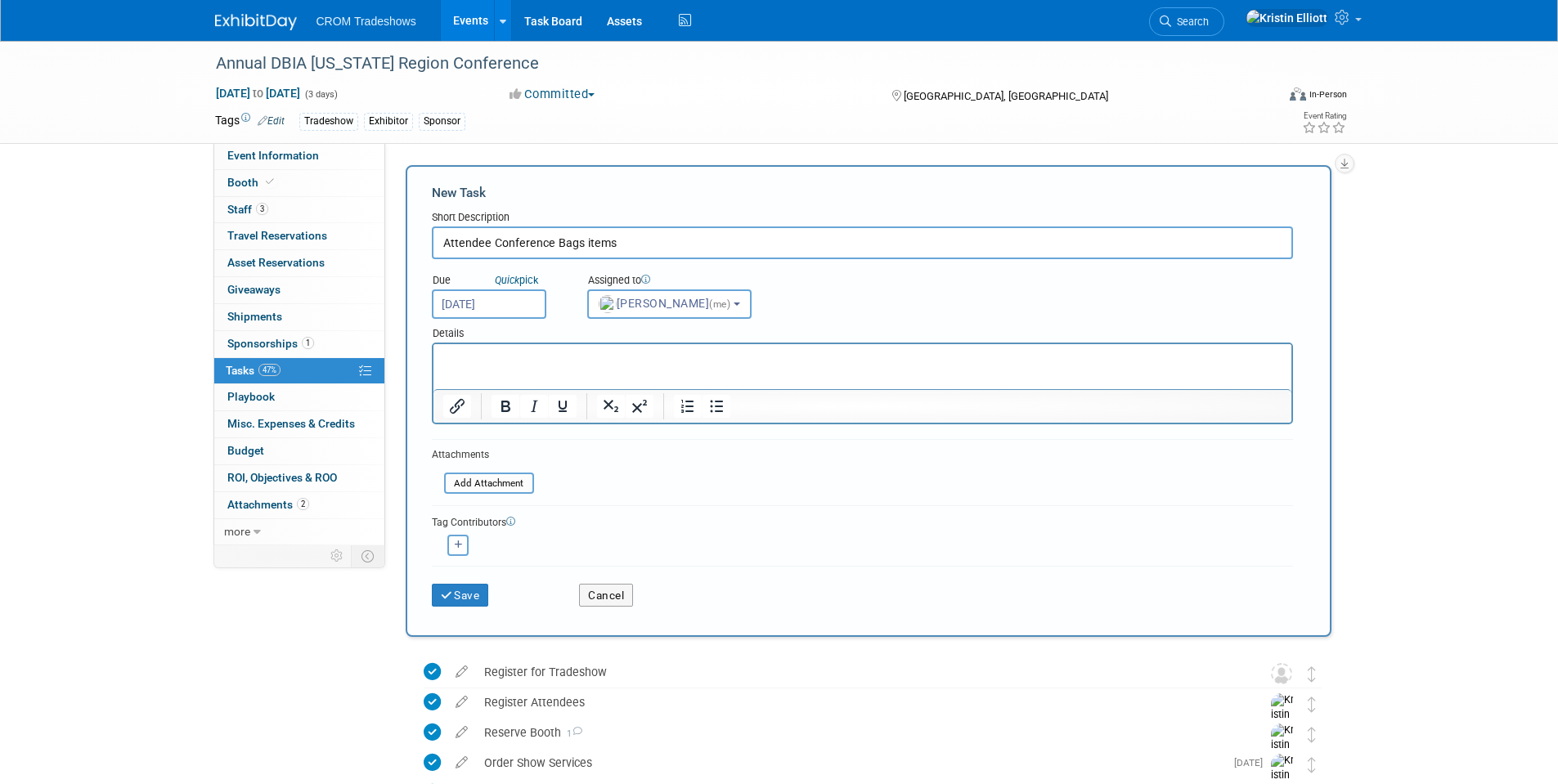
drag, startPoint x: 510, startPoint y: 369, endPoint x: 500, endPoint y: 378, distance: 13.5
click at [510, 367] on html at bounding box center [861, 355] width 858 height 23
click at [484, 367] on html at bounding box center [861, 355] width 858 height 23
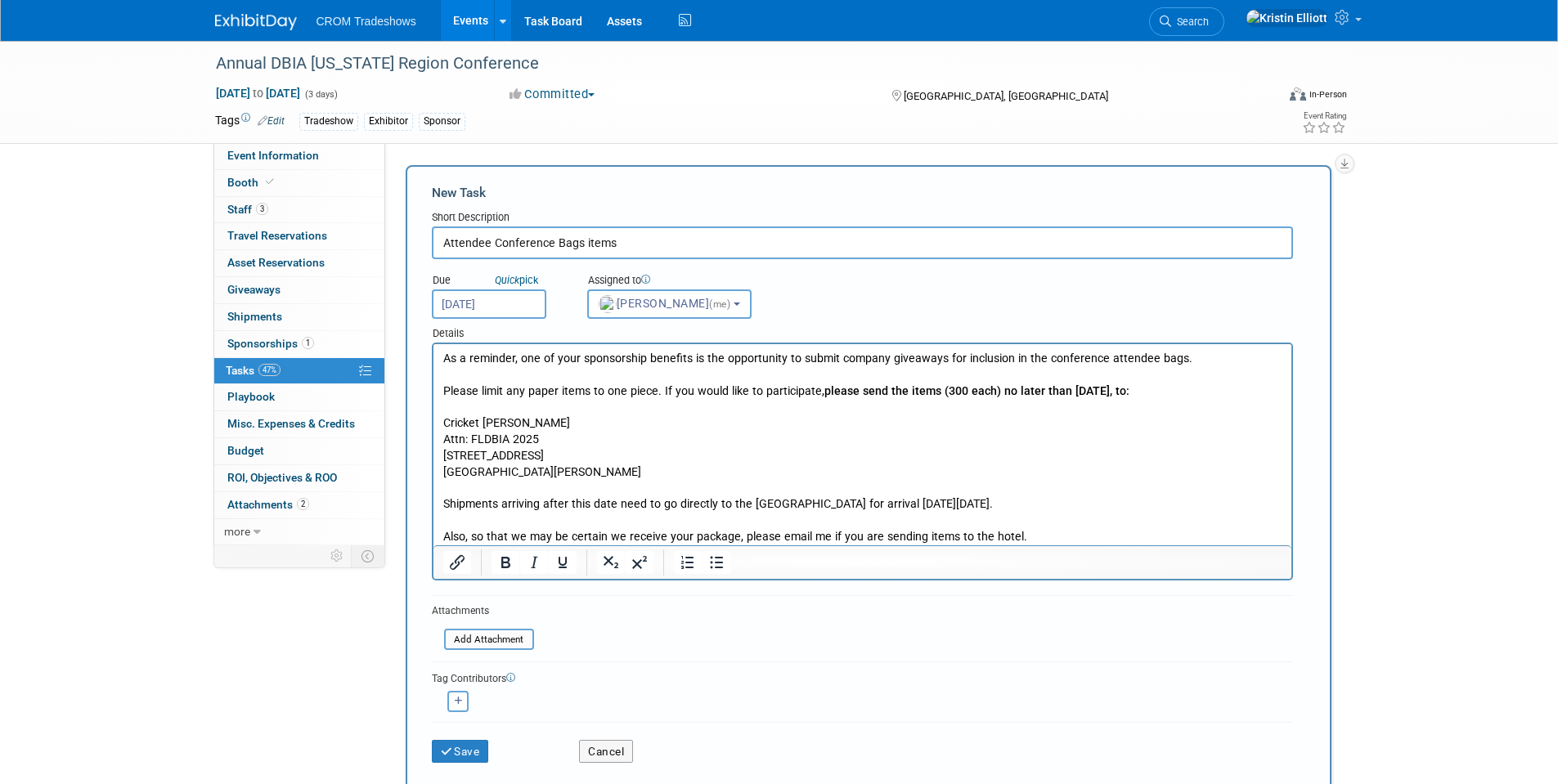
click at [603, 438] on p "Attn: FLDBIA 2025" at bounding box center [862, 440] width 839 height 17
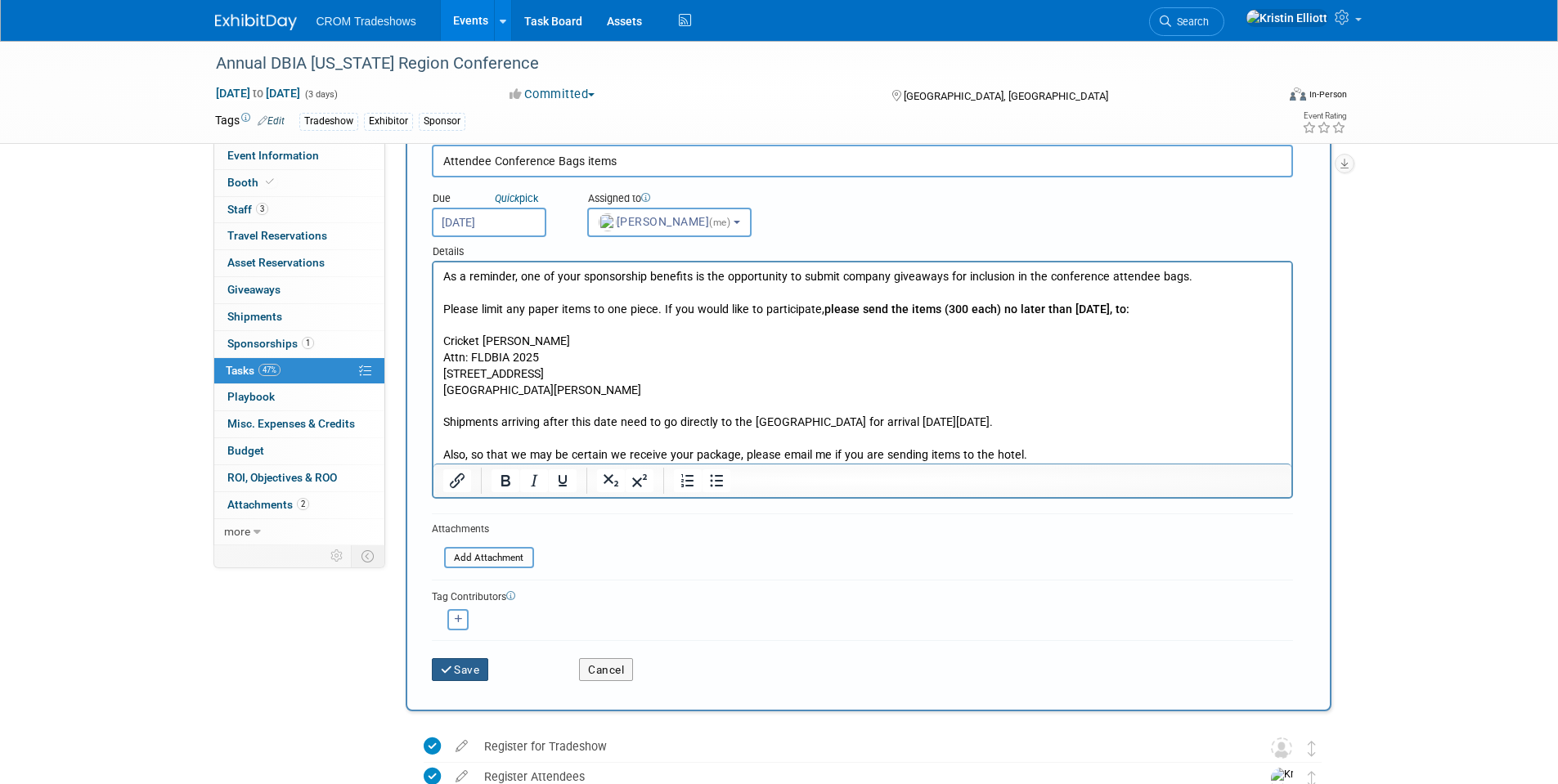
click at [475, 671] on button "Save" at bounding box center [460, 669] width 58 height 23
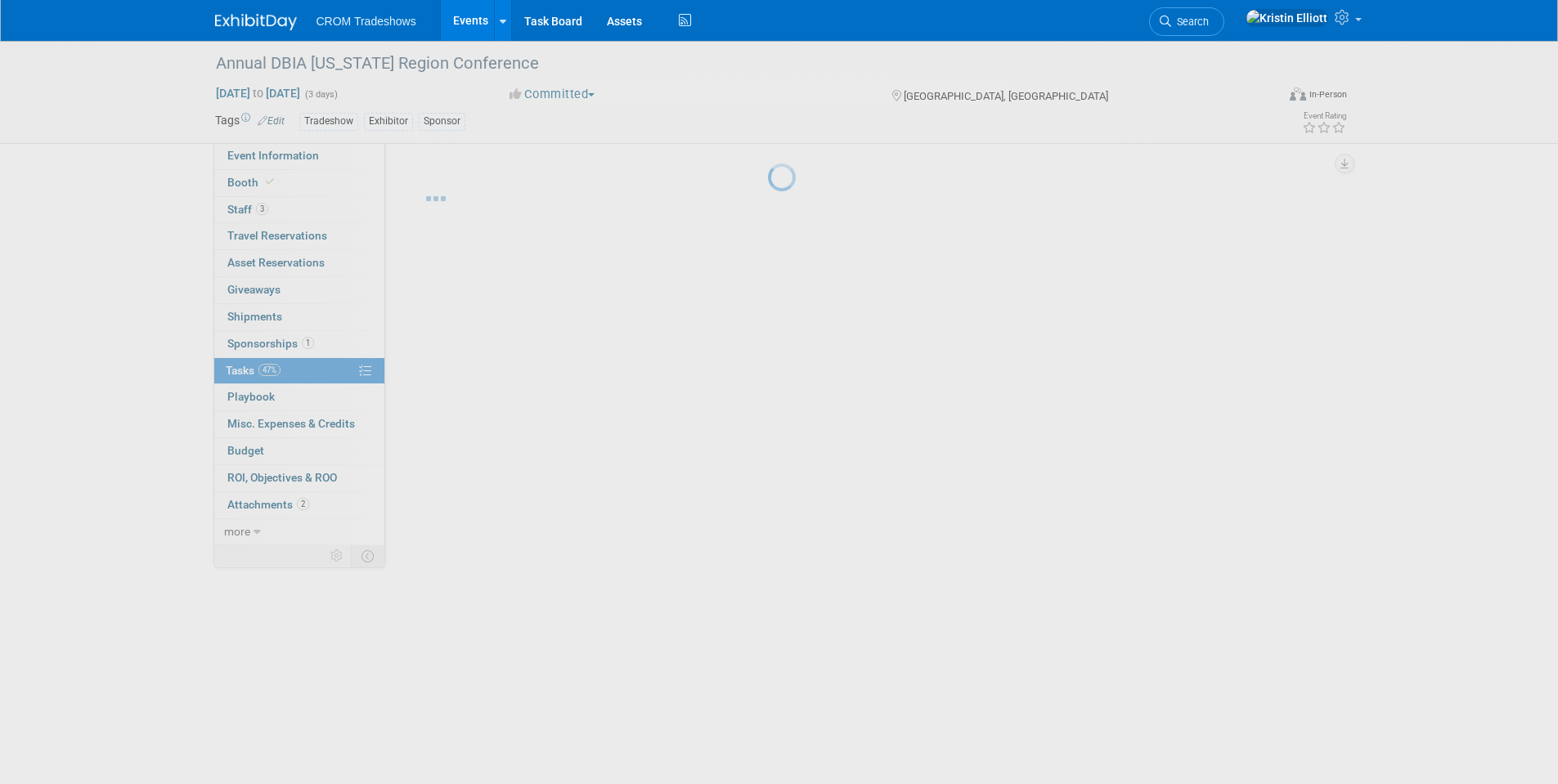
scroll to position [0, 0]
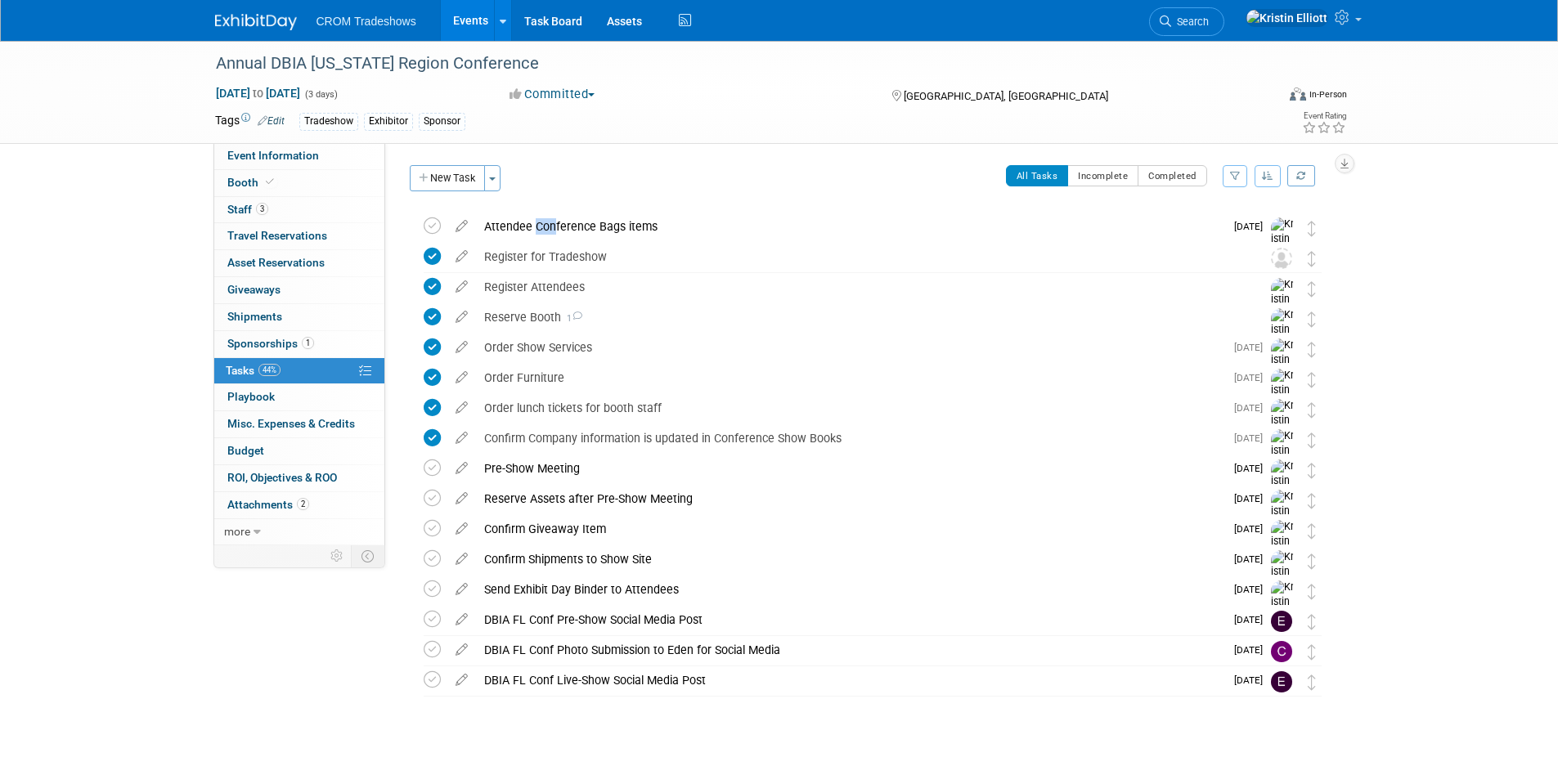
drag, startPoint x: 530, startPoint y: 223, endPoint x: 549, endPoint y: 230, distance: 20.2
click at [549, 230] on div "Attendee Conference Bags items" at bounding box center [850, 226] width 749 height 28
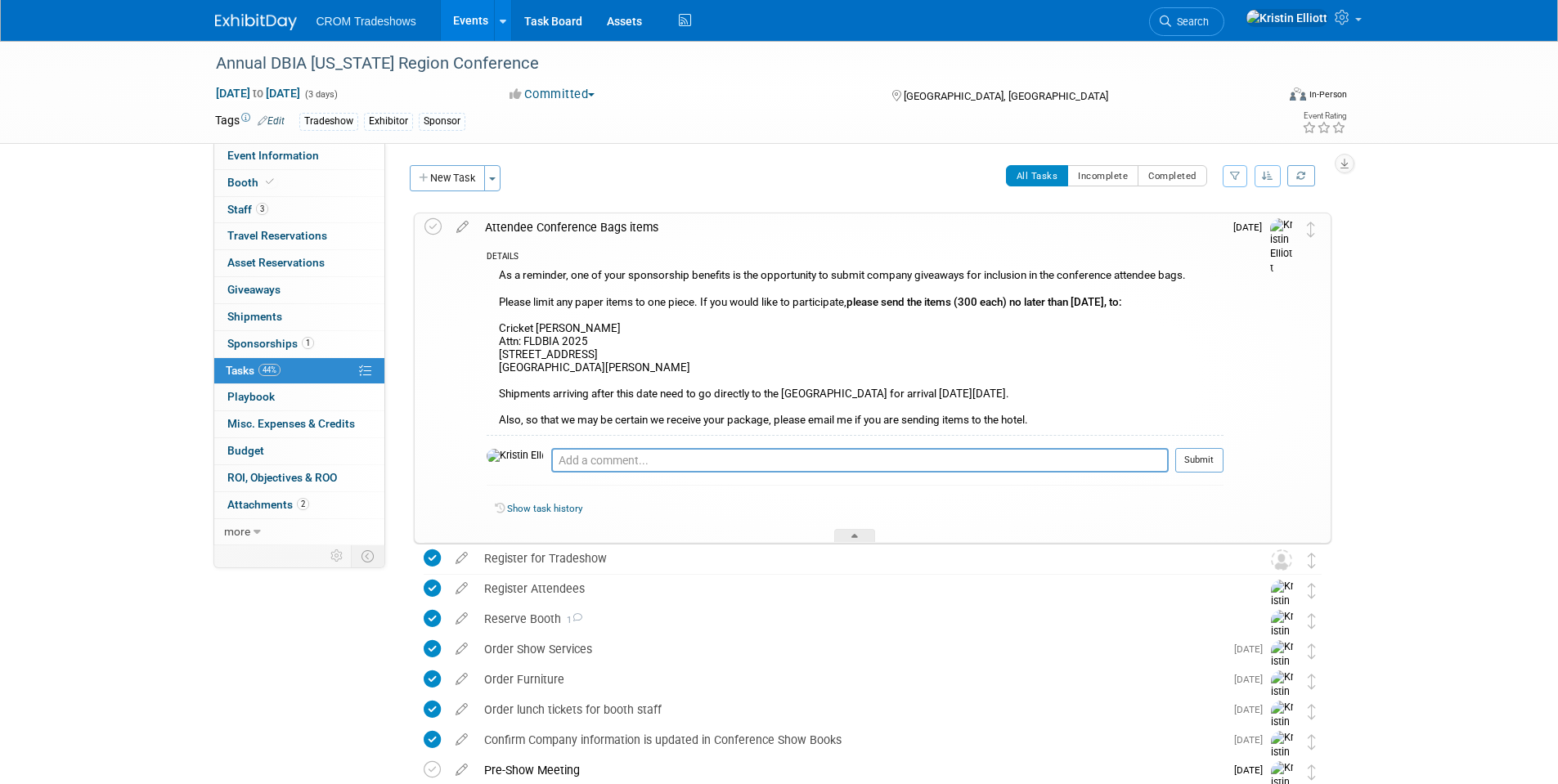
click at [512, 222] on div "Attendee Conference Bags items" at bounding box center [850, 226] width 747 height 28
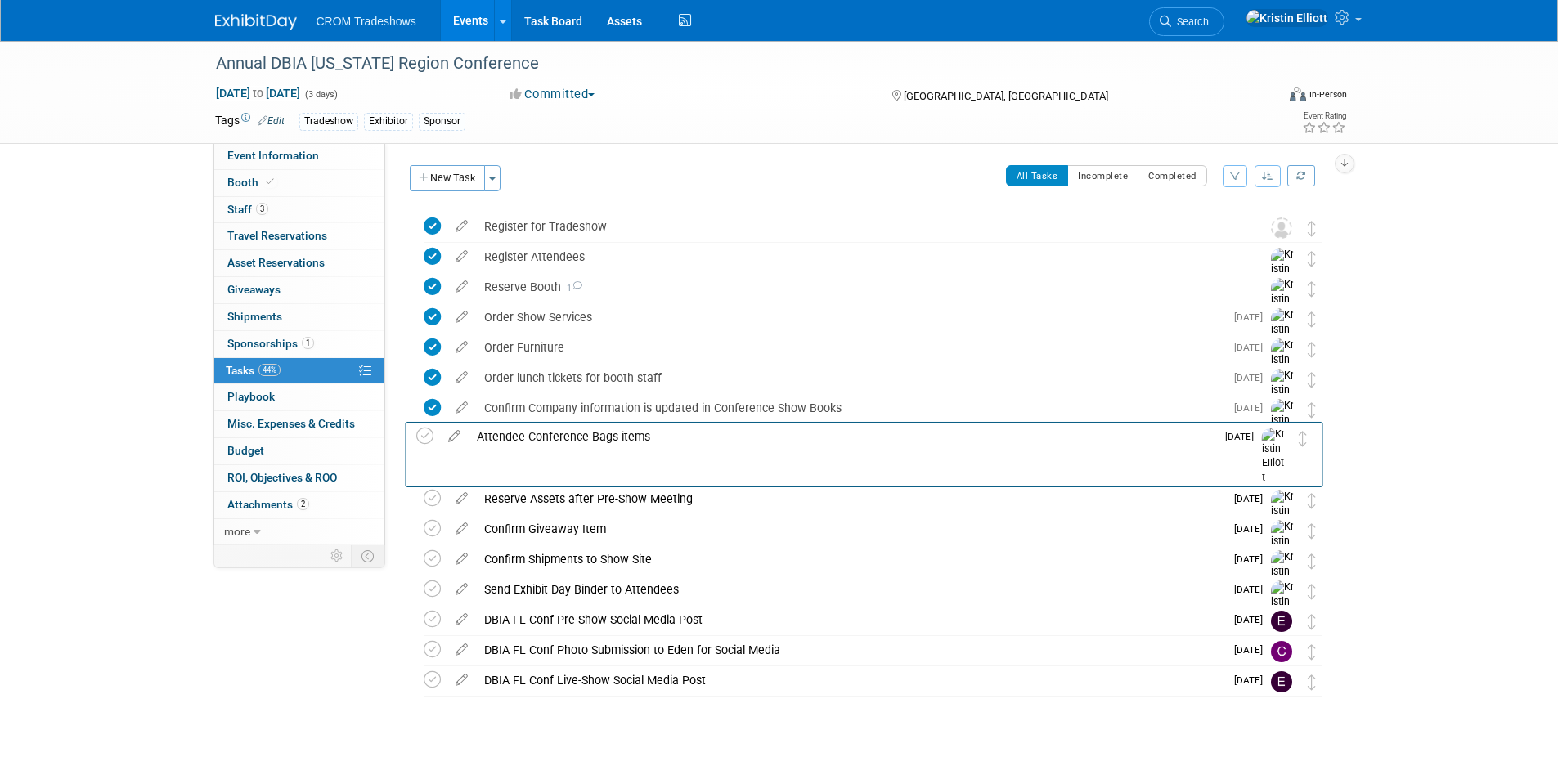
drag, startPoint x: 1315, startPoint y: 225, endPoint x: 1307, endPoint y: 432, distance: 207.2
click at [627, 439] on div "Attendee Conference Bags items" at bounding box center [850, 438] width 749 height 28
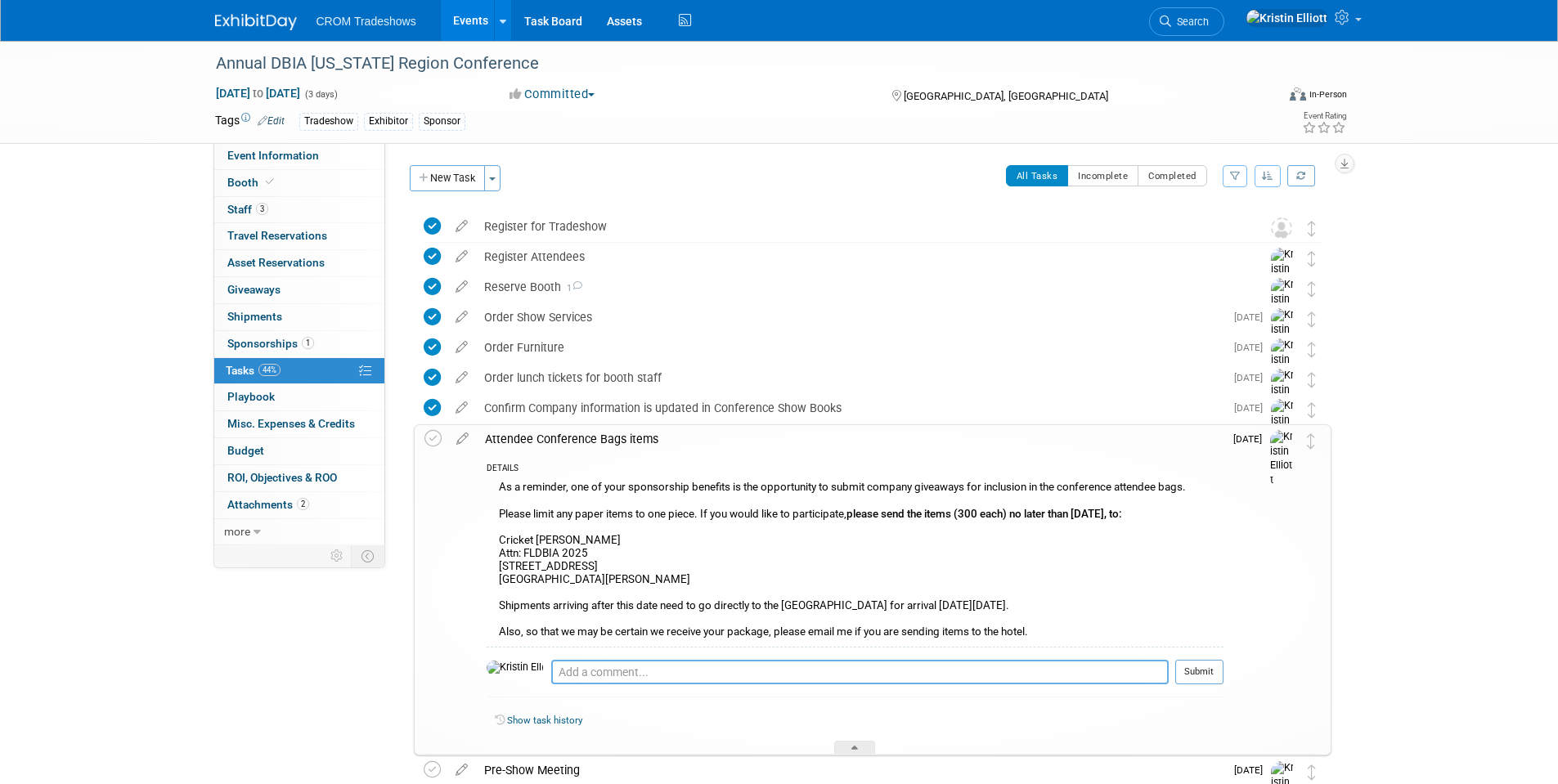
click at [630, 674] on textarea at bounding box center [860, 671] width 617 height 24
click at [630, 673] on textarea at bounding box center [860, 671] width 617 height 24
click at [798, 668] on textarea "Sent an email today to RadWear for an estimate for" at bounding box center [860, 671] width 617 height 24
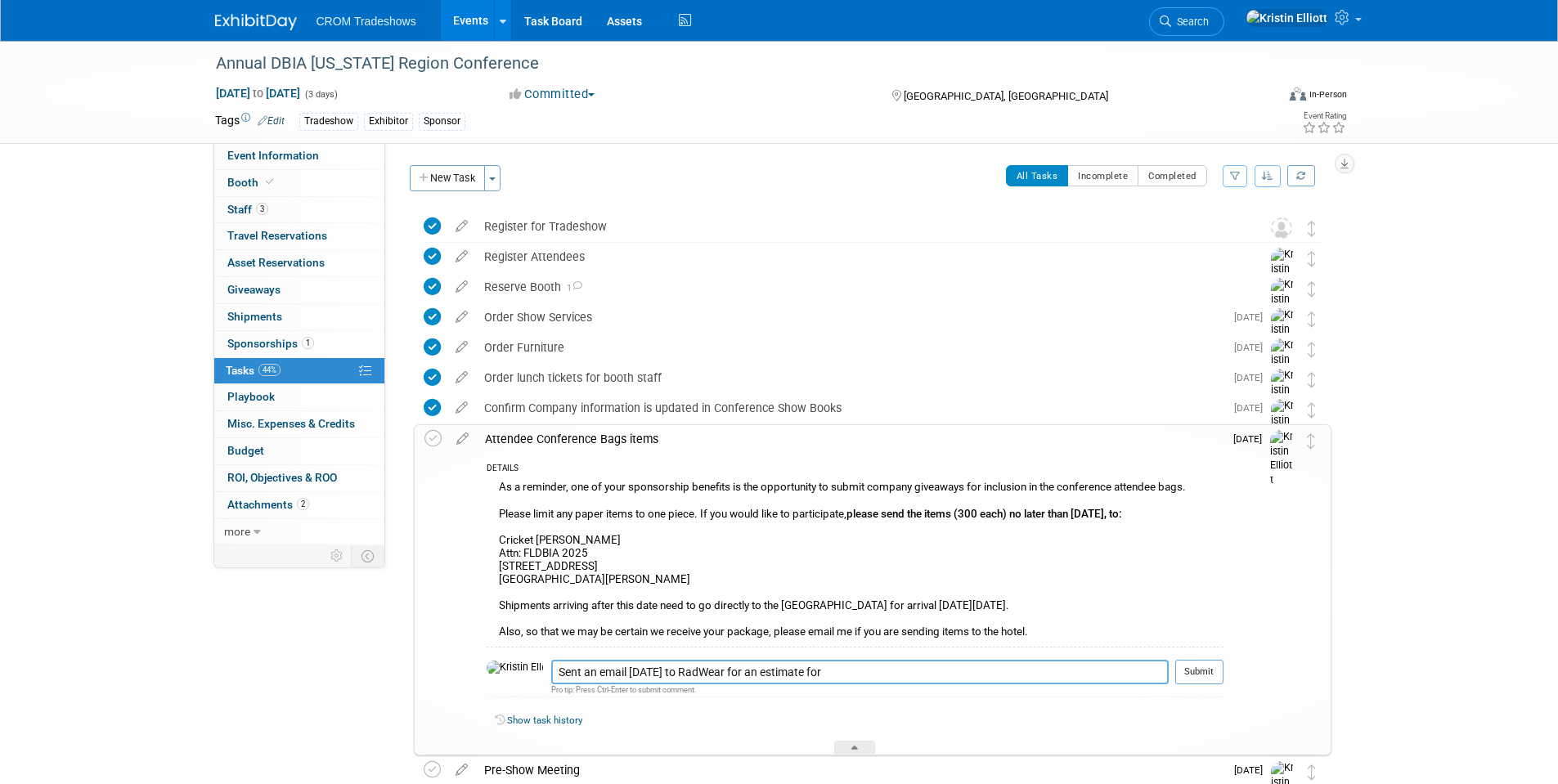
paste textarea "16 Oz. Mood Stadium Cup"
type textarea "Sent an email today to RadWear for an estimate for 16 Oz. Mood Stadium Cup"
click at [1210, 675] on button "Submit" at bounding box center [1200, 671] width 48 height 24
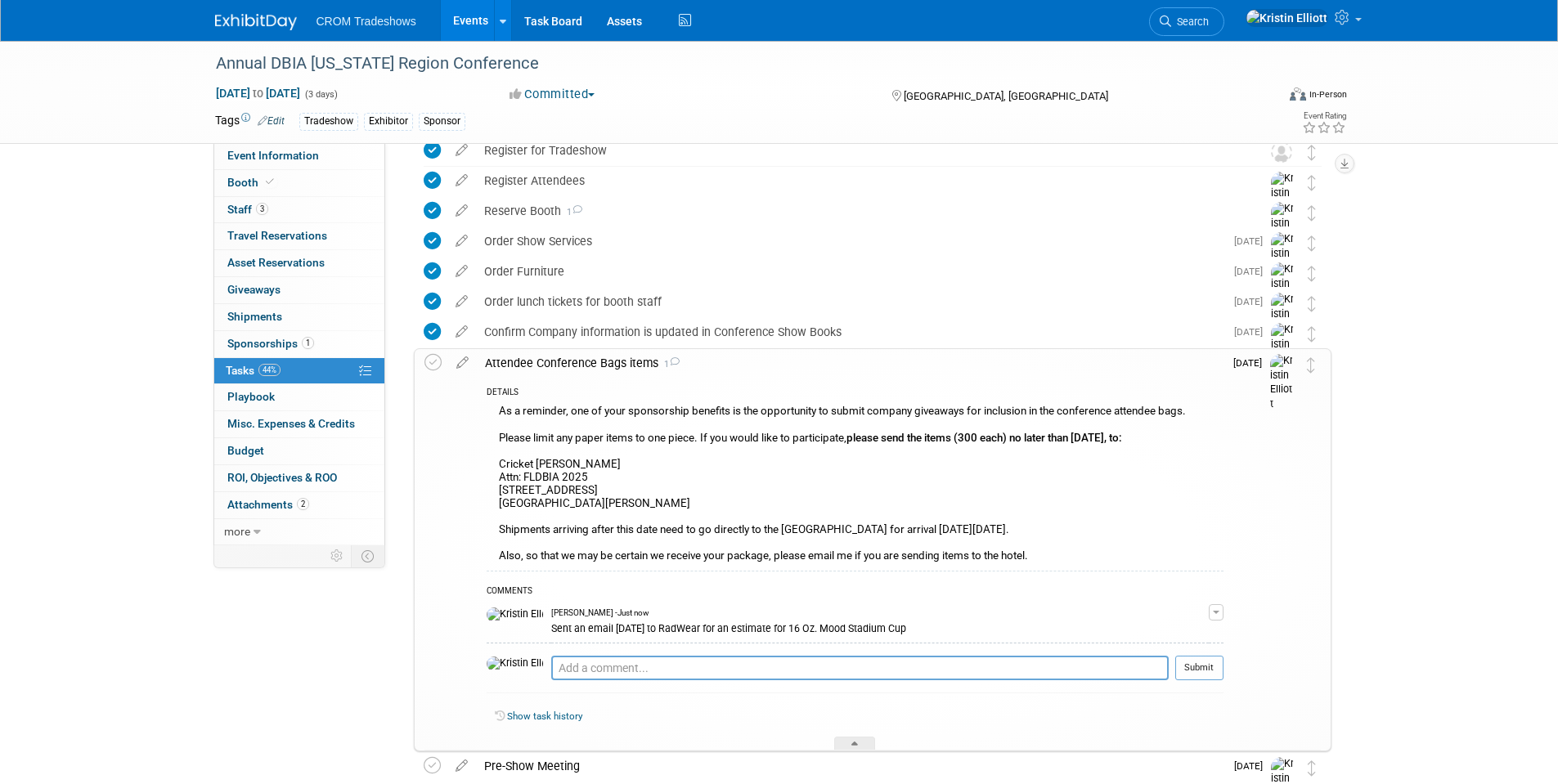
scroll to position [164, 0]
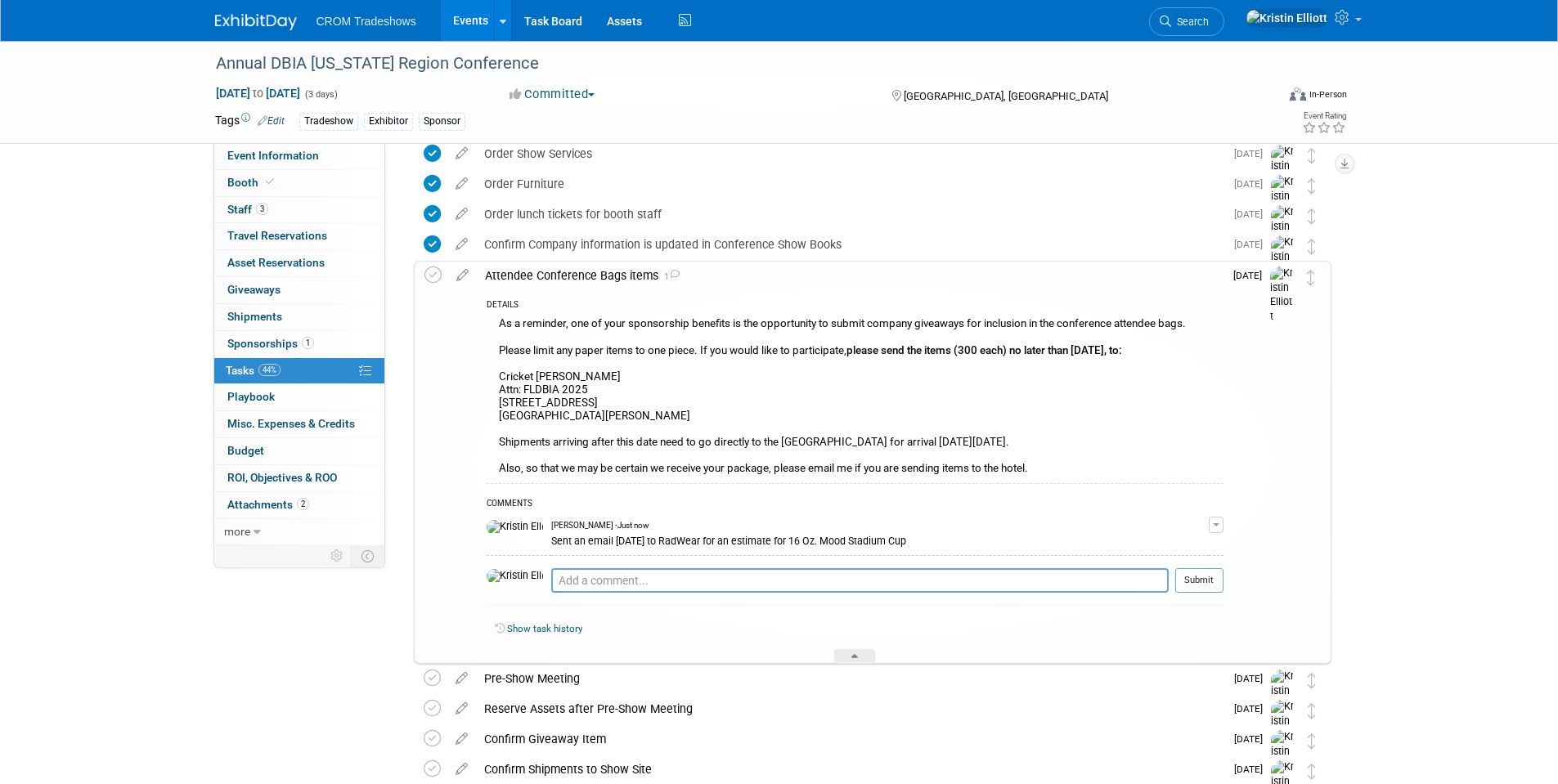
click at [609, 539] on div "Sent an email today to RadWear for an estimate for 16 Oz. Mood Stadium Cup" at bounding box center [880, 539] width 657 height 16
click at [1219, 524] on span "button" at bounding box center [1216, 524] width 7 height 3
click at [1171, 545] on link "Edit Comment" at bounding box center [1158, 548] width 129 height 23
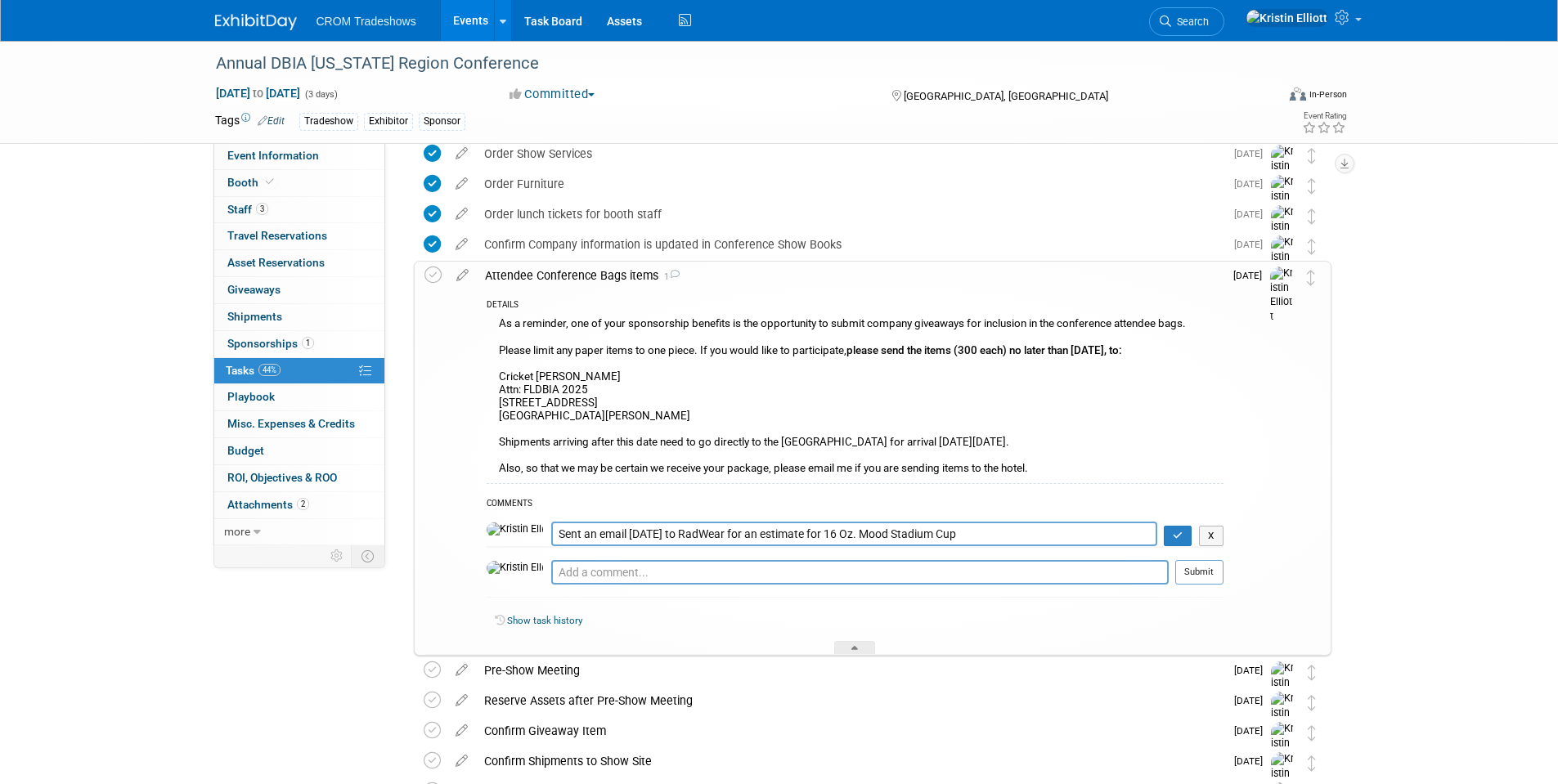
click at [692, 542] on textarea "Sent an email today to RadWear for an estimate for 16 Oz. Mood Stadium Cup" at bounding box center [854, 534] width 606 height 24
click at [692, 541] on textarea "Sent an email today to RadWear for an estimate for 16 Oz. Mood Stadium Cup" at bounding box center [854, 534] width 606 height 24
click at [1189, 537] on button "button" at bounding box center [1178, 535] width 28 height 21
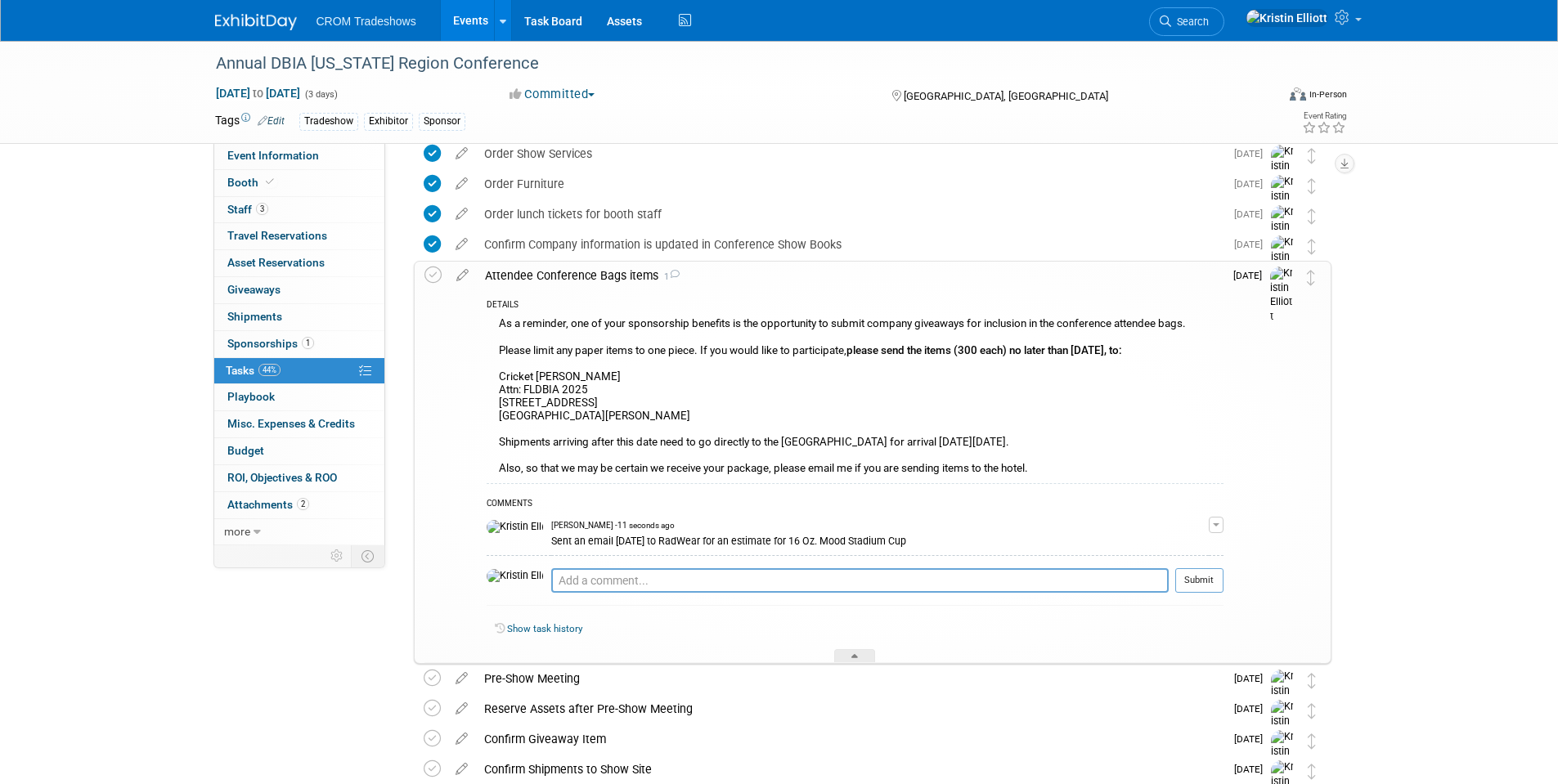
click at [903, 508] on div "COMMENTS" at bounding box center [855, 504] width 737 height 18
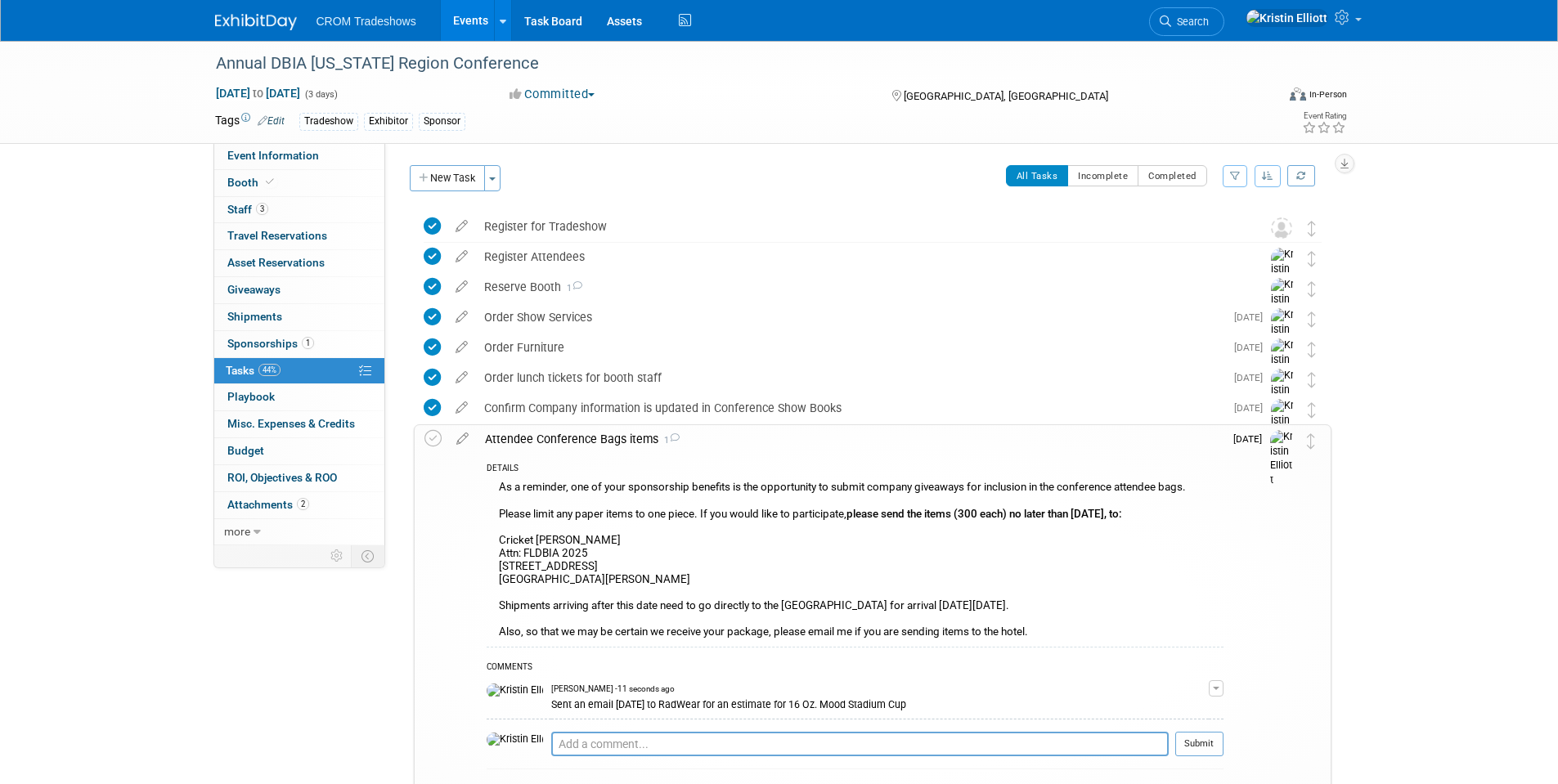
scroll to position [82, 0]
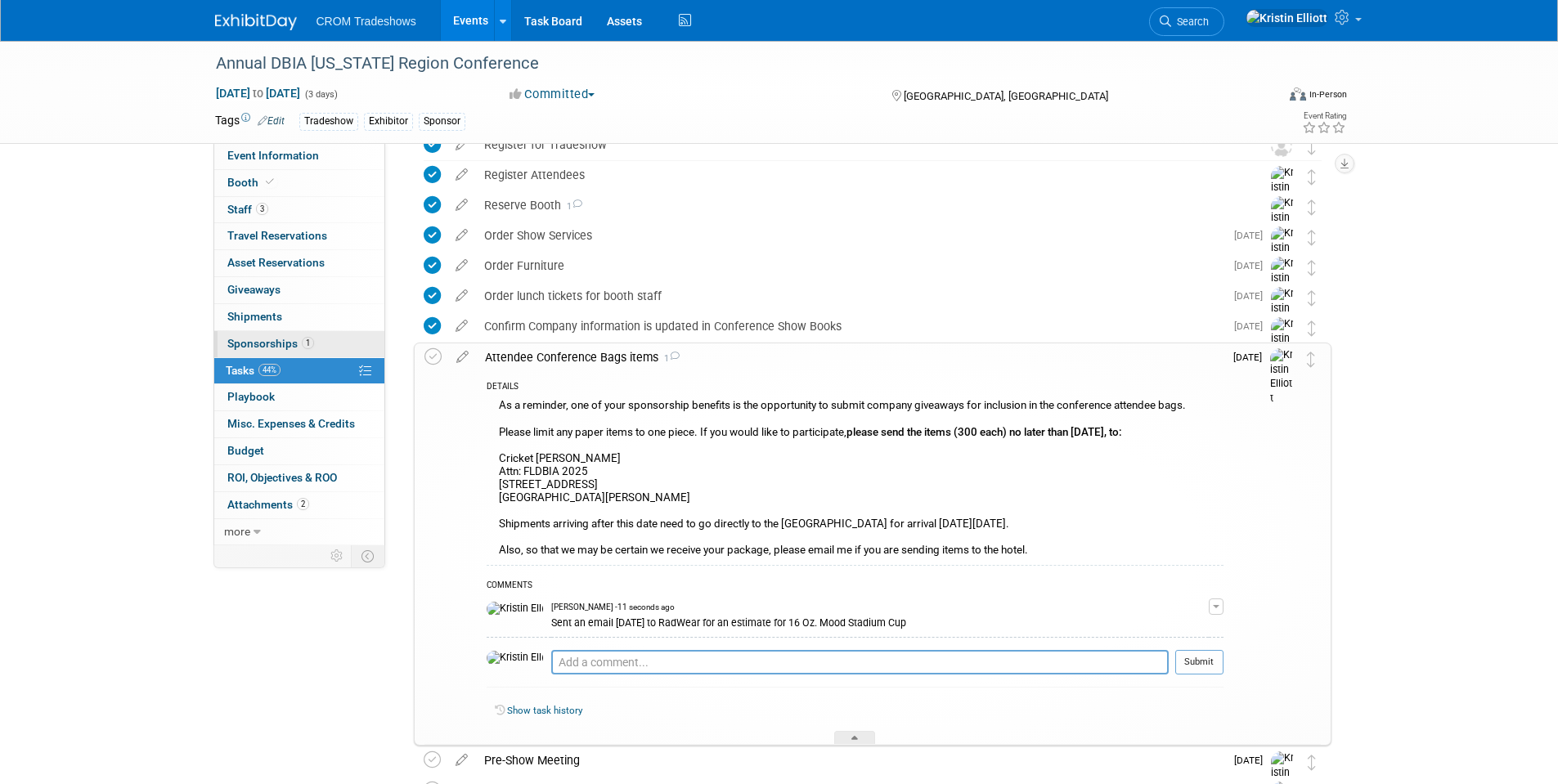
click at [293, 344] on span "Sponsorships 1" at bounding box center [271, 343] width 87 height 13
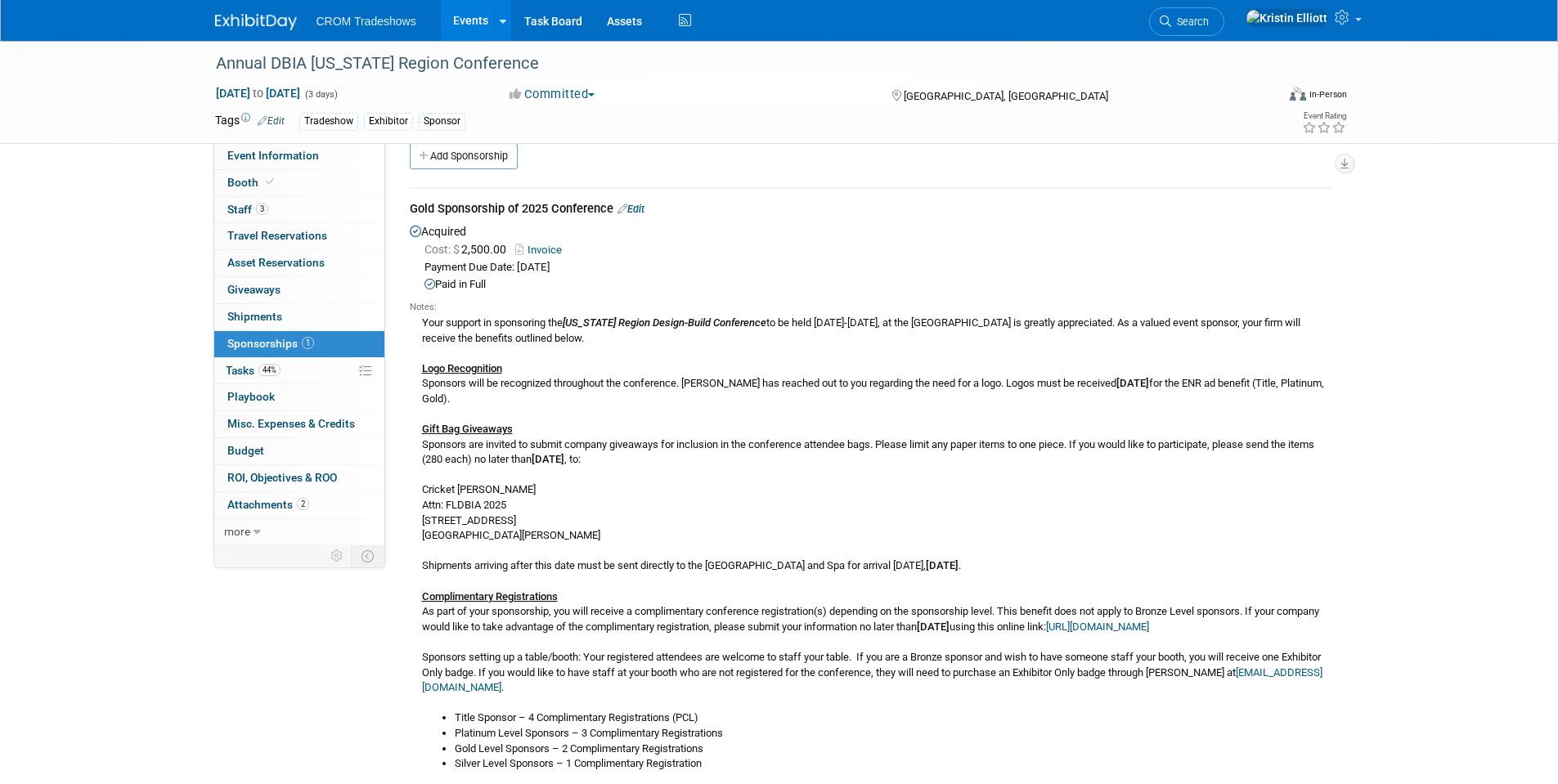
scroll to position [0, 0]
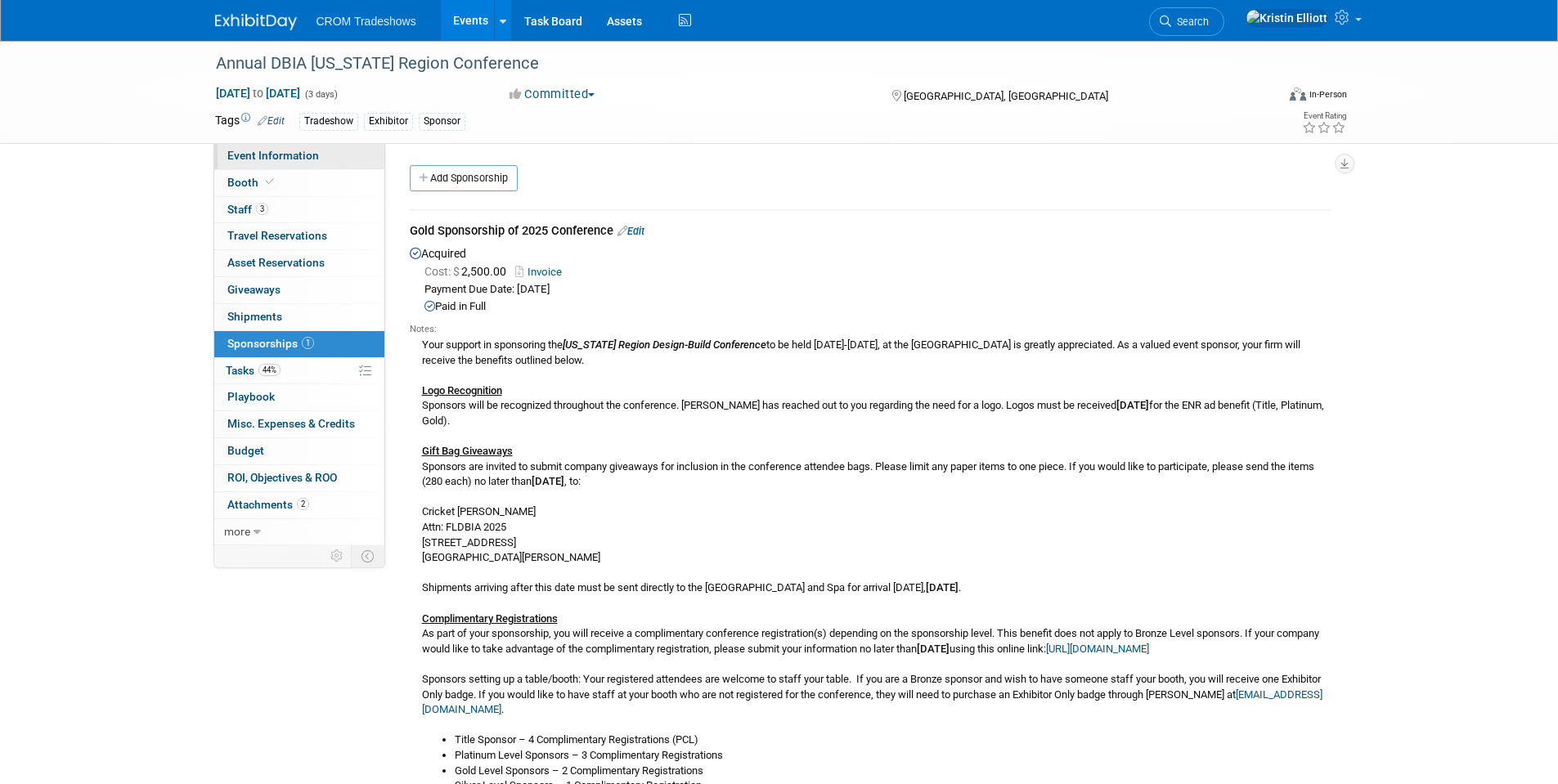
click at [245, 150] on span "Event Information" at bounding box center [273, 155] width 92 height 13
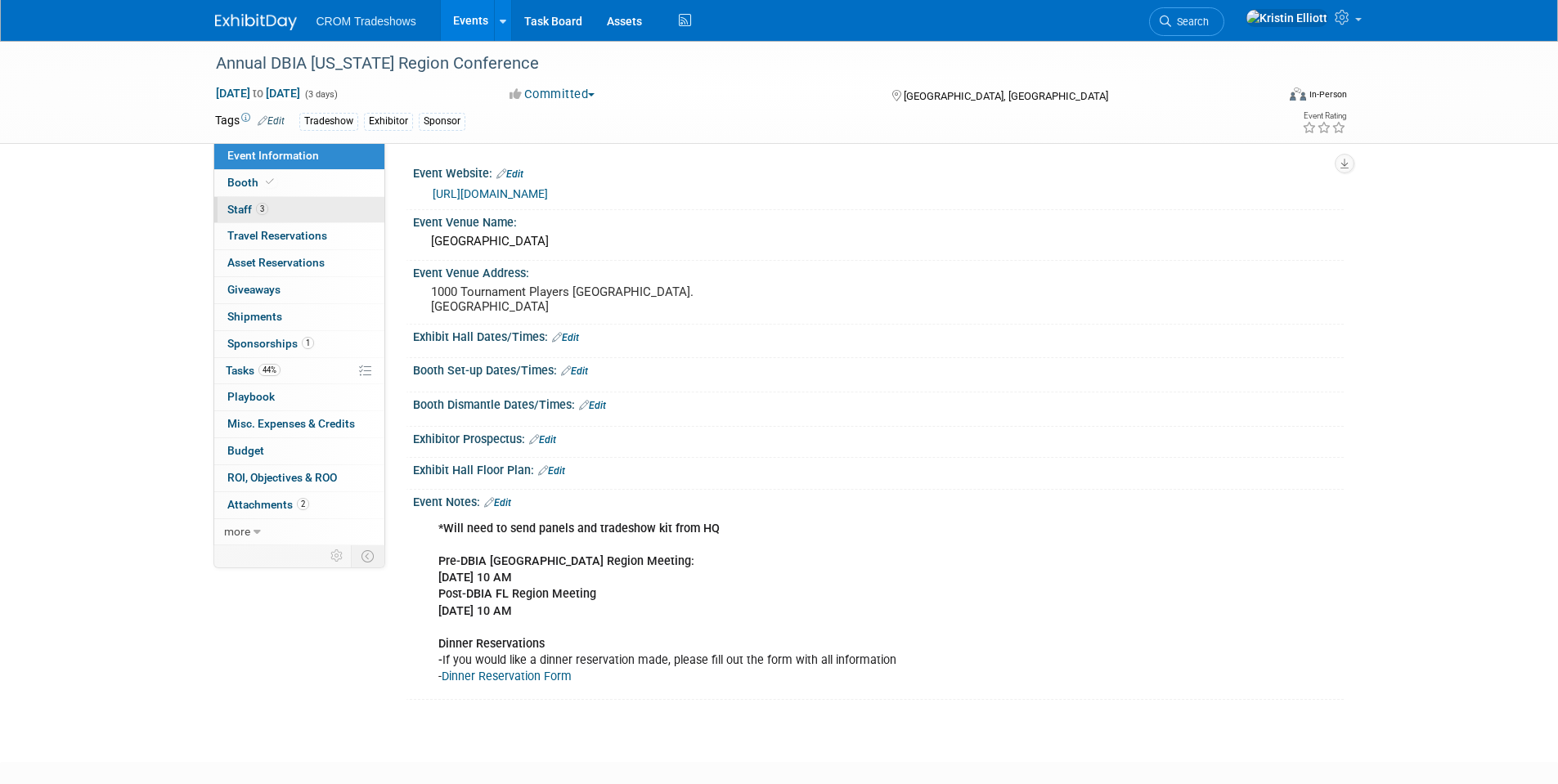
click at [275, 206] on link "3 Staff 3" at bounding box center [299, 210] width 170 height 26
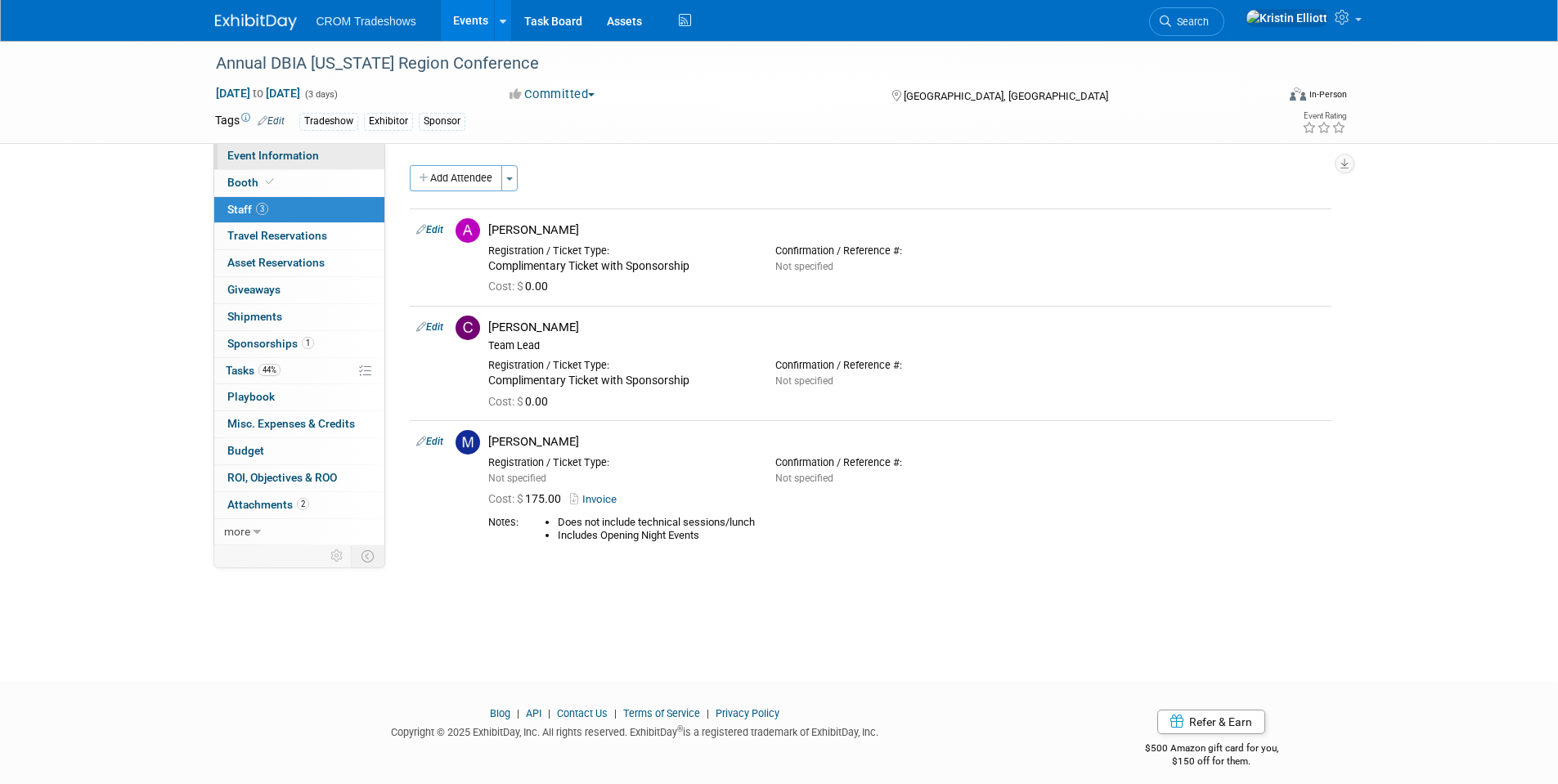
click at [273, 158] on span "Event Information" at bounding box center [273, 155] width 92 height 13
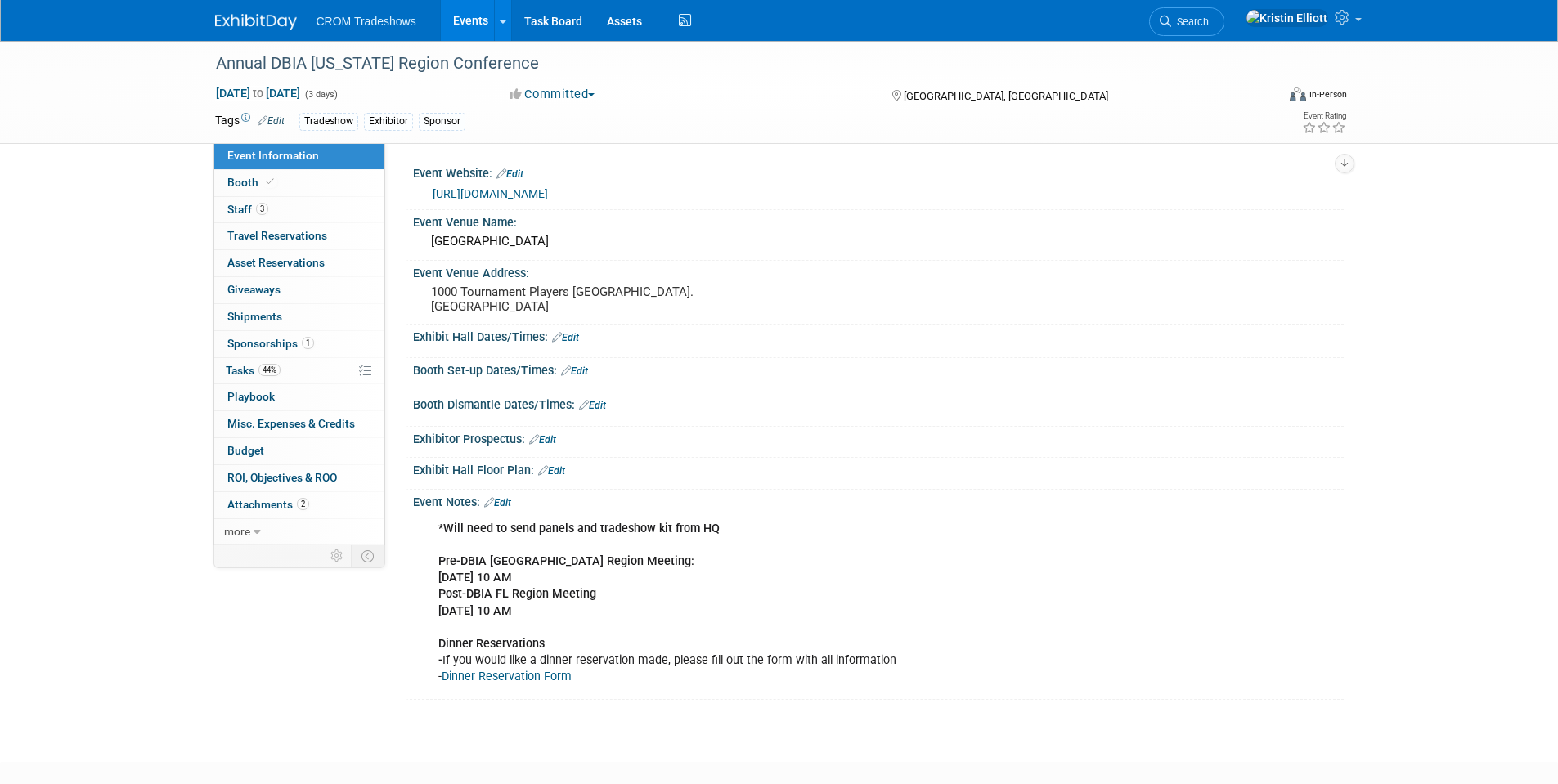
click at [484, 193] on link "[URL][DOMAIN_NAME]" at bounding box center [490, 194] width 115 height 13
